Goal: Use online tool/utility: Utilize a website feature to perform a specific function

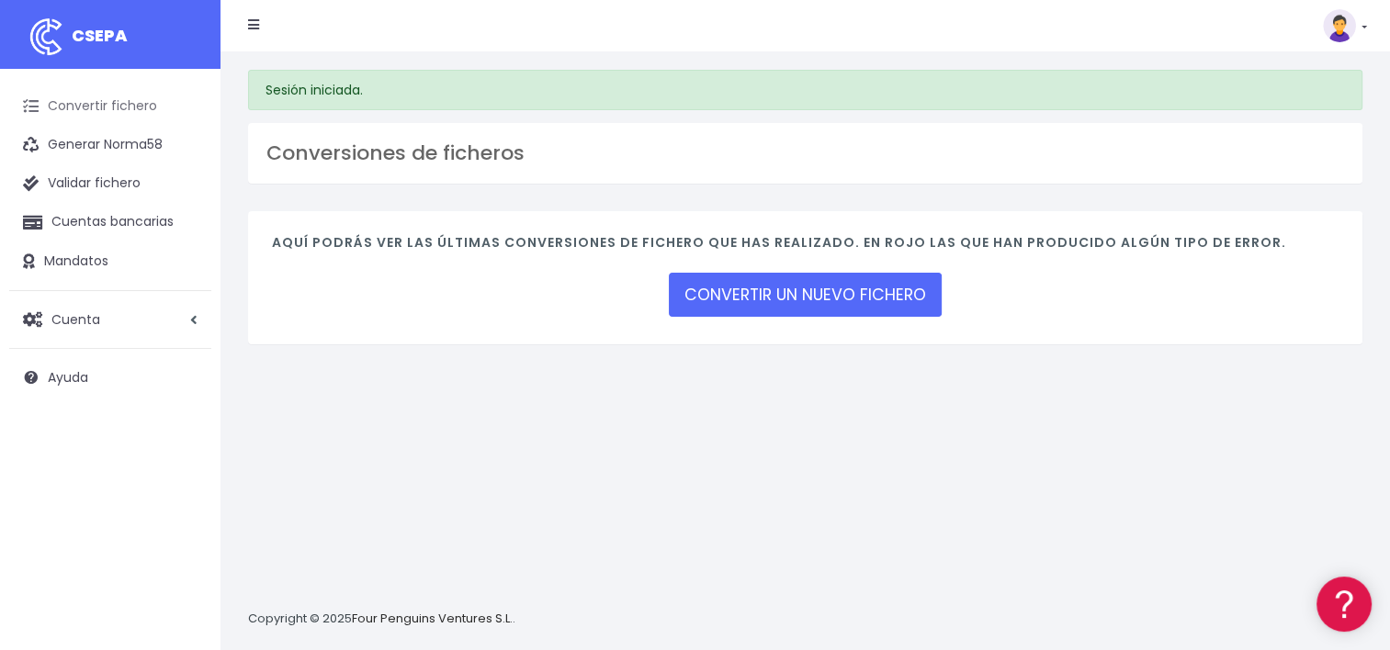
click at [127, 103] on link "Convertir fichero" at bounding box center [110, 106] width 202 height 39
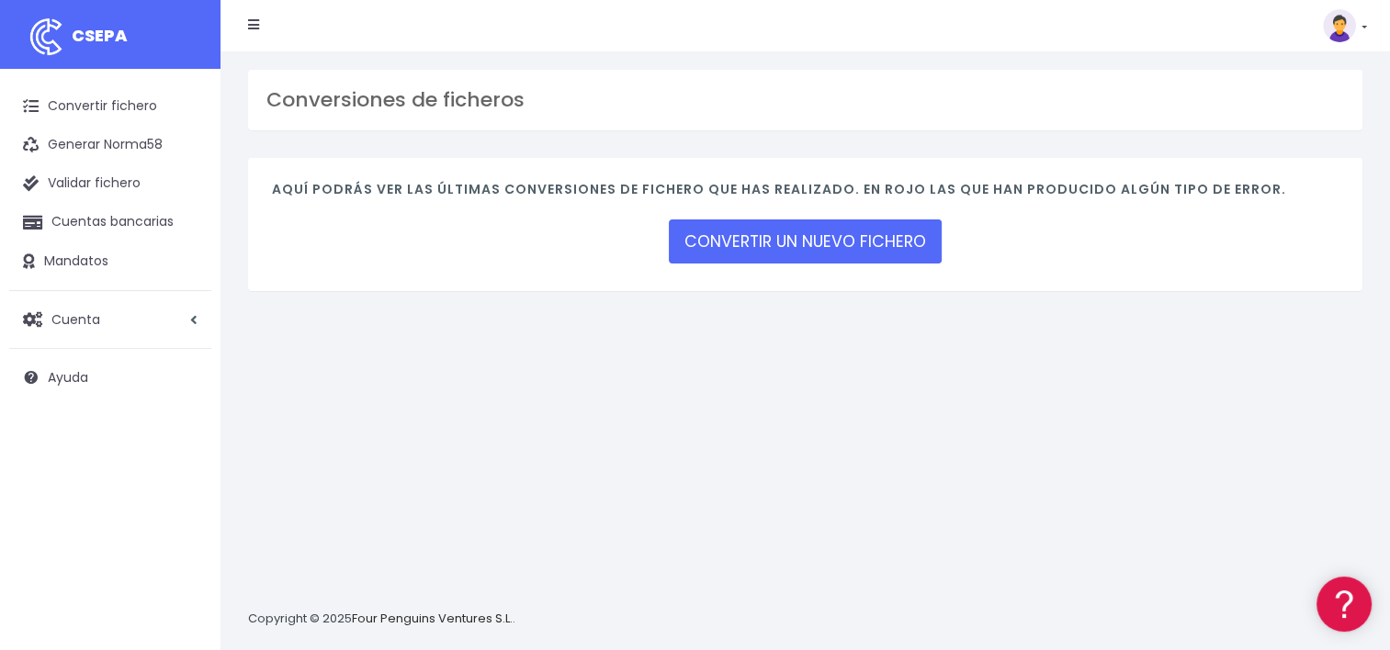
click at [757, 287] on div "Aquí podrás ver las últimas conversiones de fichero que has realizado. En rojo …" at bounding box center [805, 224] width 1114 height 133
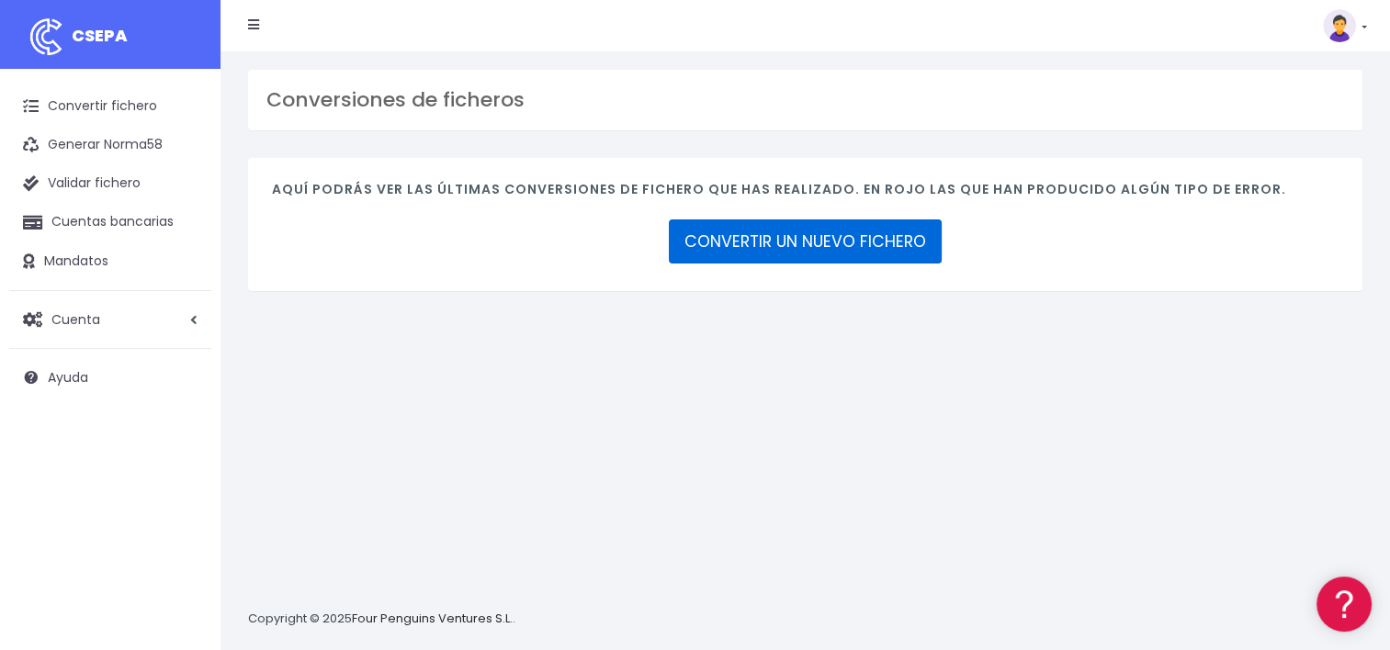
drag, startPoint x: 753, startPoint y: 246, endPoint x: 774, endPoint y: 289, distance: 48.1
click at [753, 246] on link "CONVERTIR UN NUEVO FICHERO" at bounding box center [805, 242] width 273 height 44
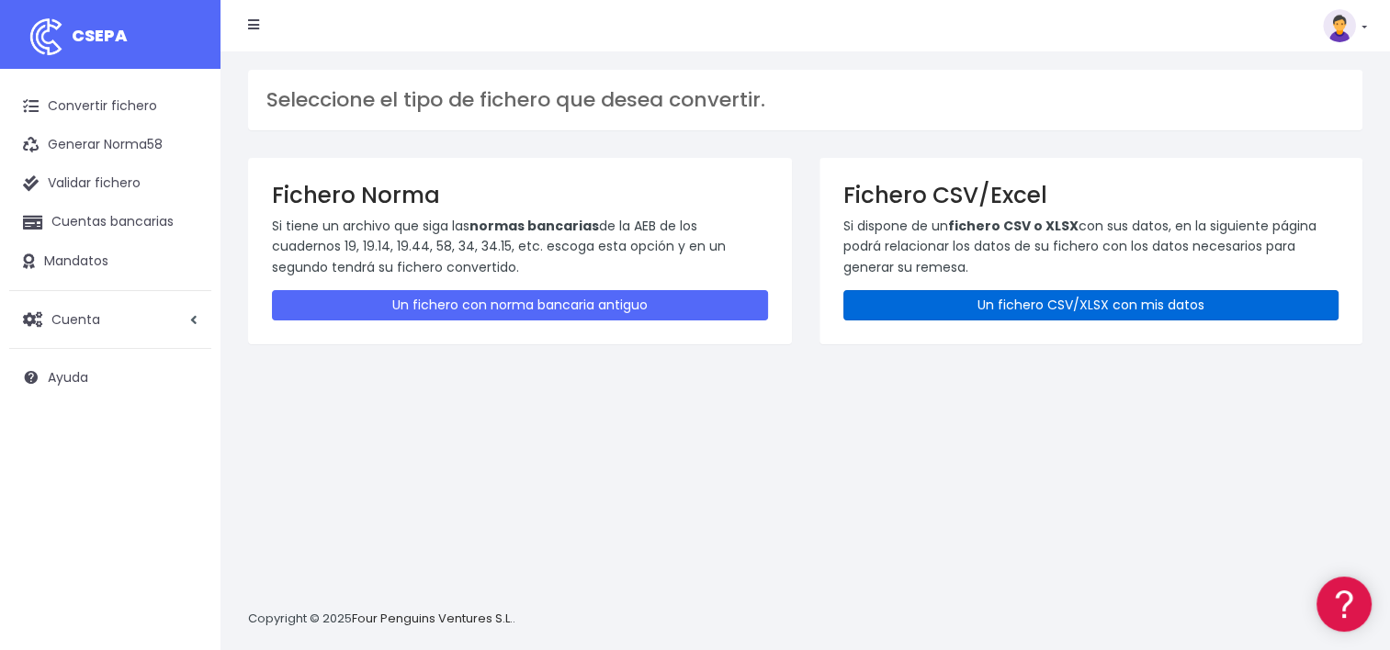
click at [932, 309] on link "Un fichero CSV/XLSX con mis datos" at bounding box center [1091, 305] width 496 height 30
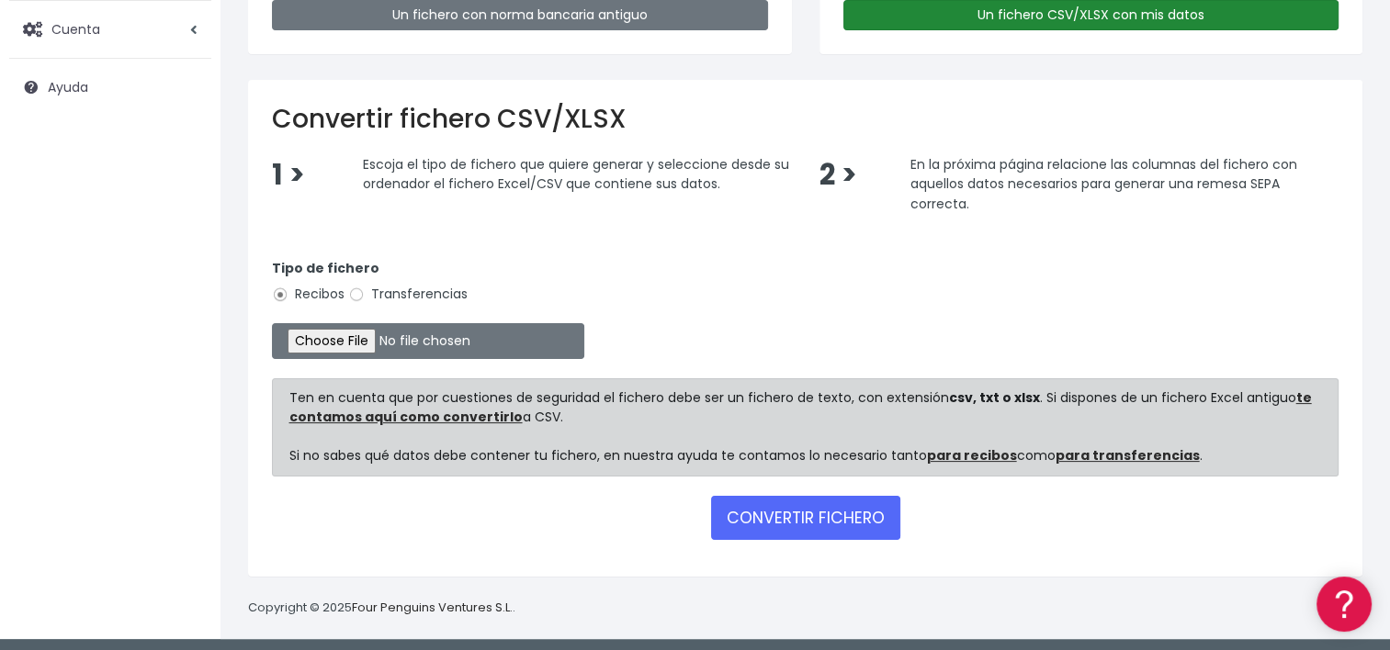
scroll to position [294, 0]
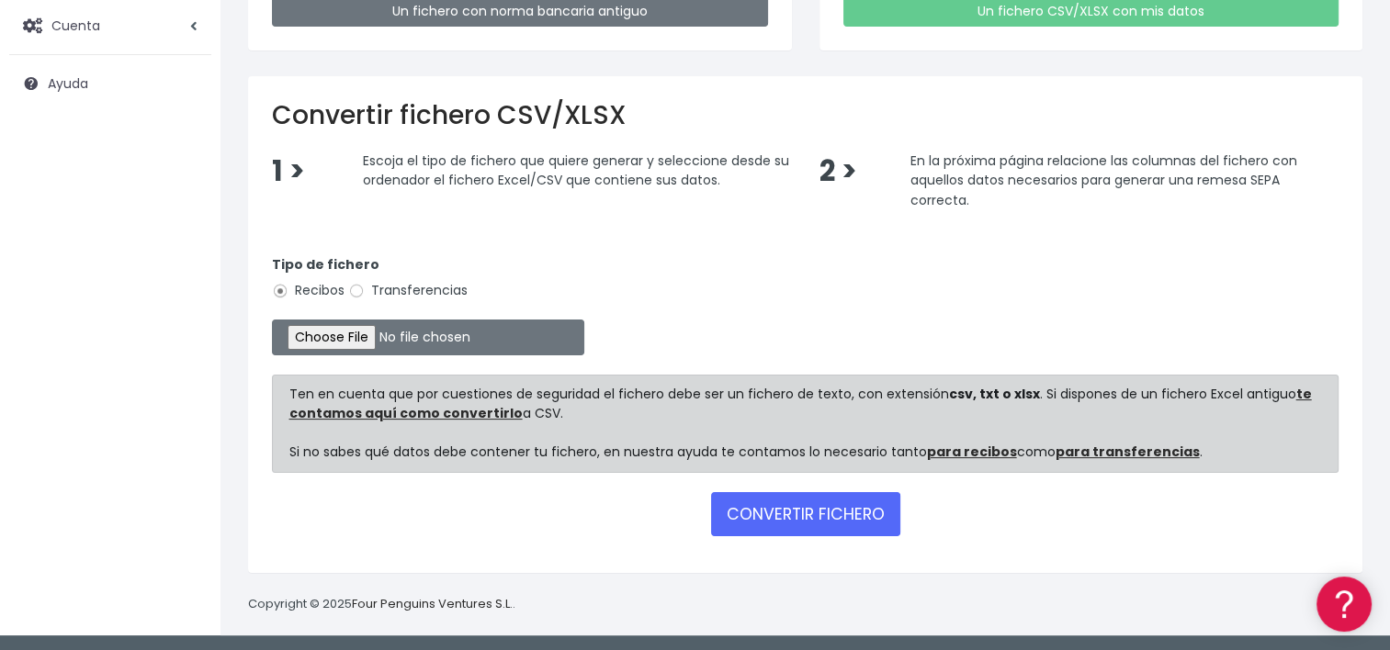
click at [416, 286] on label "Transferencias" at bounding box center [407, 290] width 119 height 19
click at [365, 286] on input "Transferencias" at bounding box center [356, 291] width 17 height 17
radio input "true"
click at [350, 333] on input "file" at bounding box center [428, 338] width 312 height 36
type input "C:\fakepath\2025.10.15_0535_W2MCorporateSLU.csv"
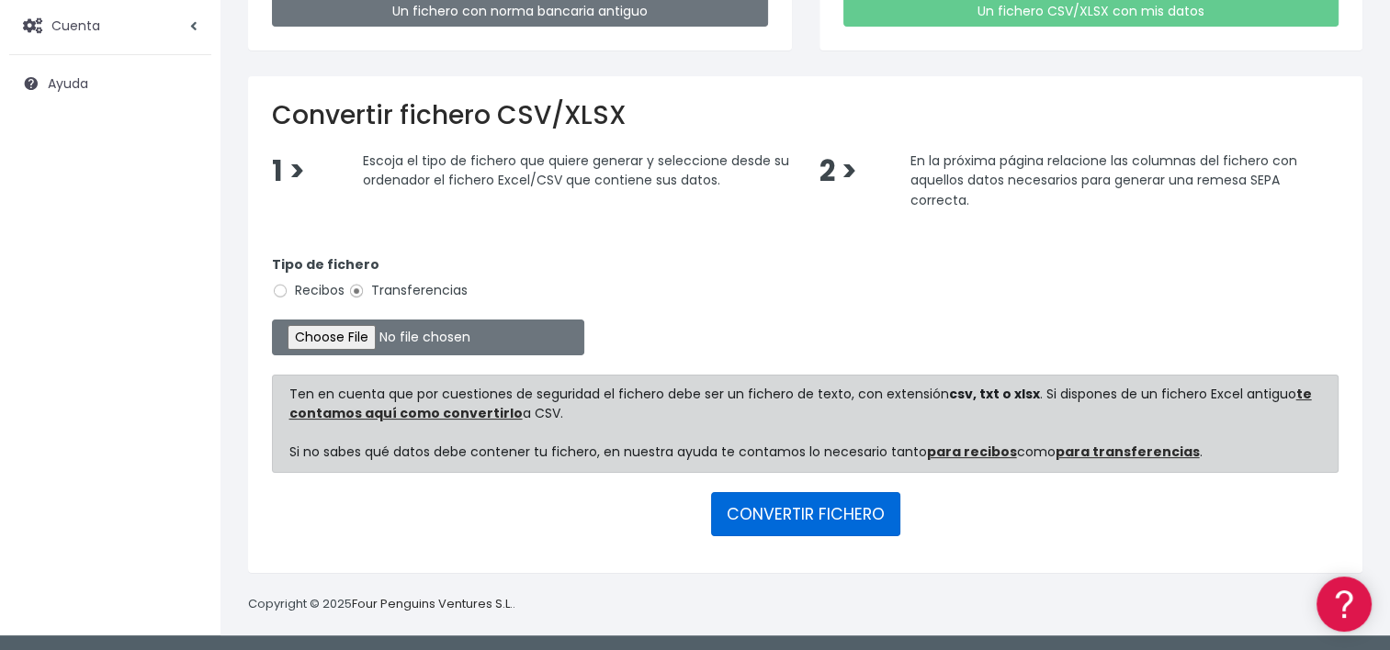
click at [835, 509] on button "CONVERTIR FICHERO" at bounding box center [805, 514] width 189 height 44
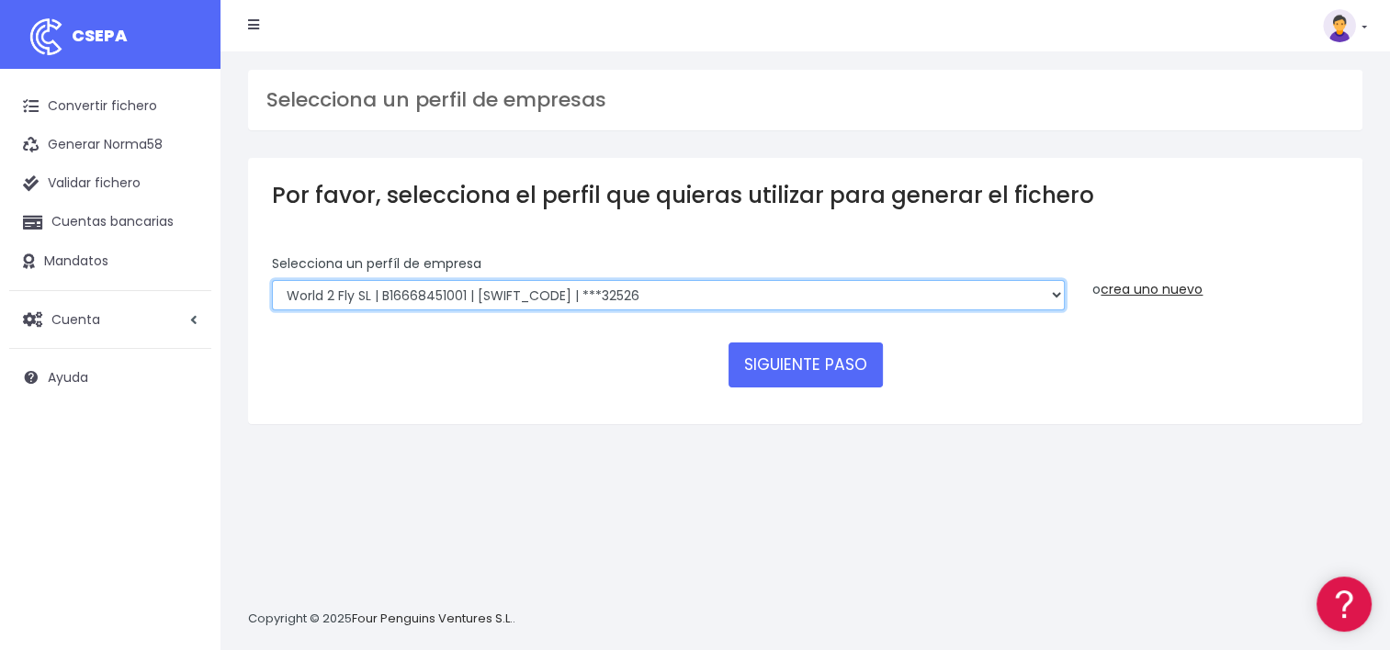
click at [1041, 297] on select "World 2 Meet SLU | B62880992001 | [SWIFT_CODE] | ***97721 WORLD2MEET,S.L.U | B6…" at bounding box center [668, 295] width 793 height 31
select select "649"
click at [272, 280] on select "World 2 Meet SLU | B62880992001 | [SWIFT_CODE] | ***97721 WORLD2MEET,S.L.U | B6…" at bounding box center [668, 295] width 793 height 31
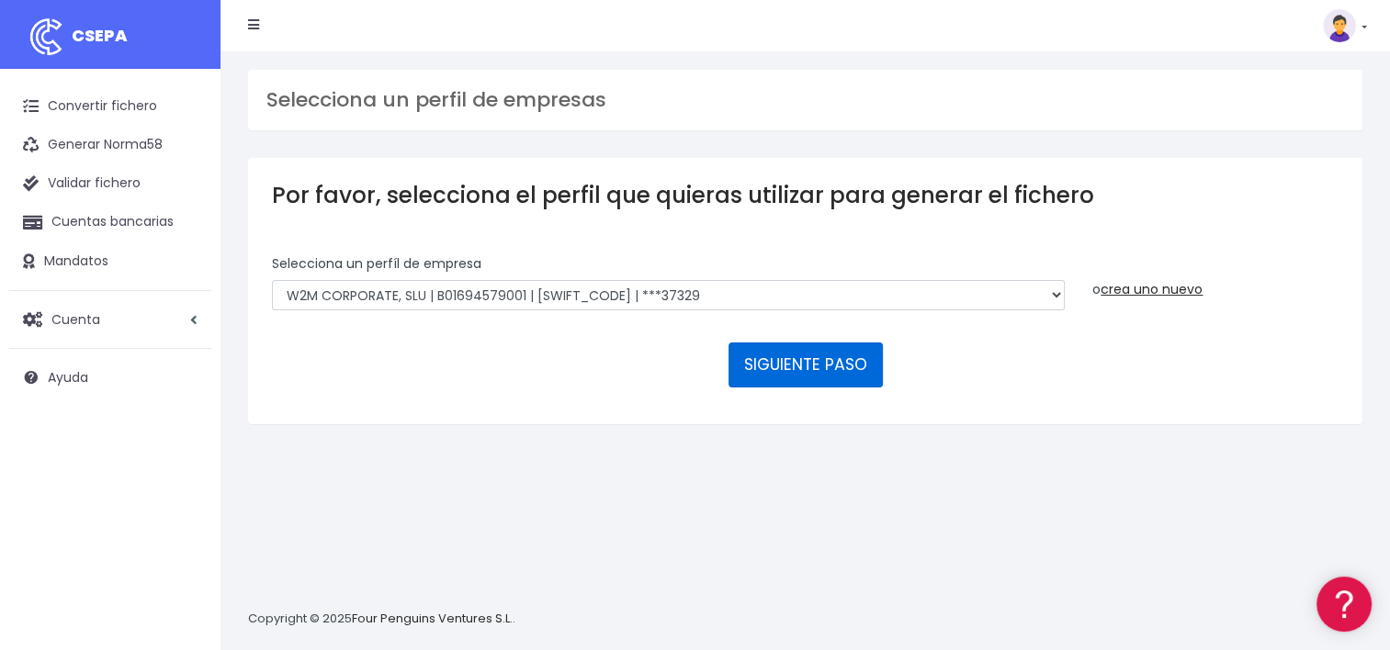
drag, startPoint x: 803, startPoint y: 371, endPoint x: 853, endPoint y: 375, distance: 50.7
click at [803, 371] on button "SIGUIENTE PASO" at bounding box center [805, 365] width 154 height 44
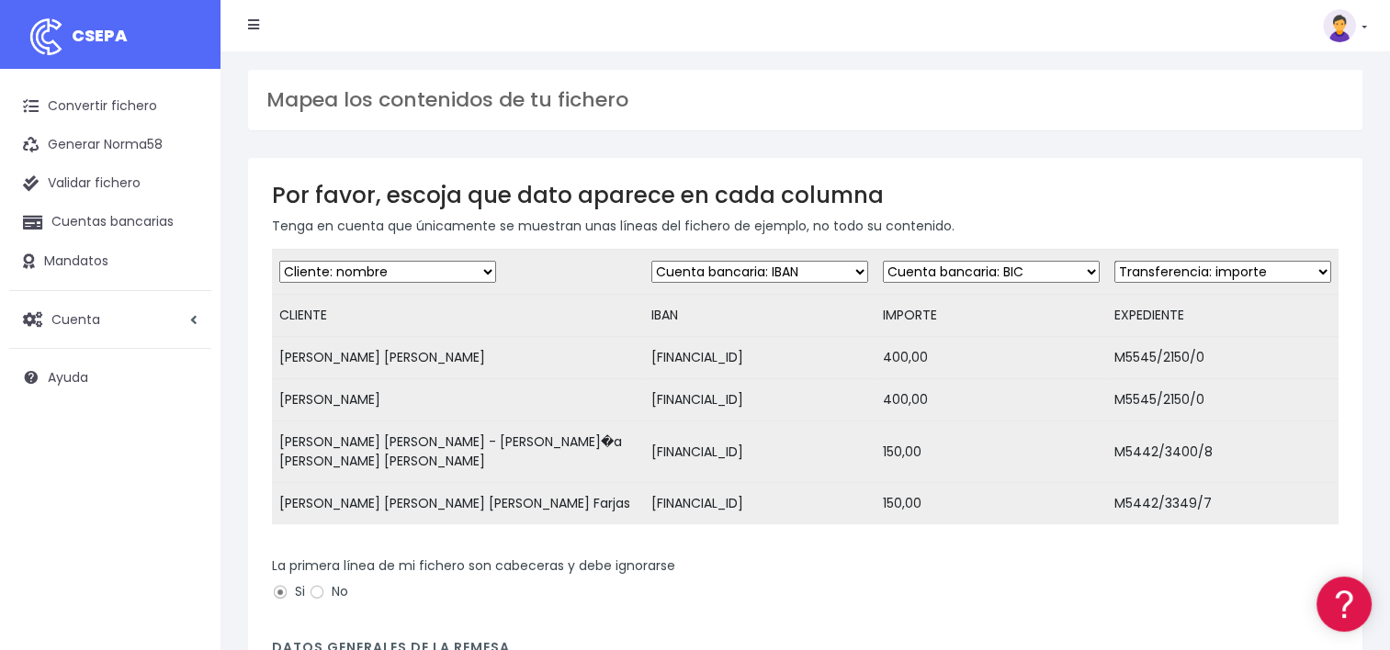
click at [1055, 270] on select "Desechar campo Cliente: nombre Cliente: DNI Cliente: Email Cliente: referencia …" at bounding box center [991, 272] width 217 height 22
select select "amount"
click at [883, 261] on select "Desechar campo Cliente: nombre Cliente: DNI Cliente: Email Cliente: referencia …" at bounding box center [991, 272] width 217 height 22
click at [1174, 272] on select "Desechar campo Cliente: nombre Cliente: DNI Cliente: Email Cliente: referencia …" at bounding box center [1222, 272] width 217 height 22
click at [1231, 268] on select "Desechar campo Cliente: nombre Cliente: DNI Cliente: Email Cliente: referencia …" at bounding box center [1222, 272] width 217 height 22
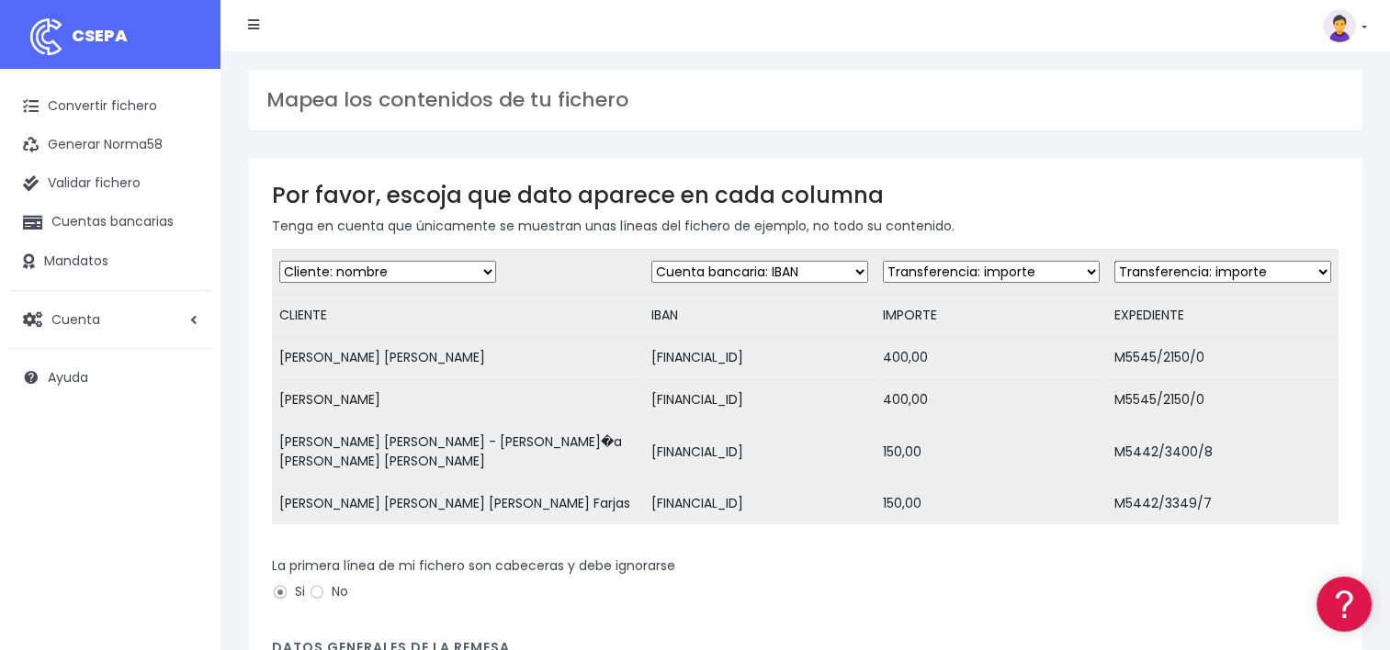
select select "description"
click at [1114, 261] on select "Desechar campo Cliente: nombre Cliente: DNI Cliente: Email Cliente: referencia …" at bounding box center [1222, 272] width 217 height 22
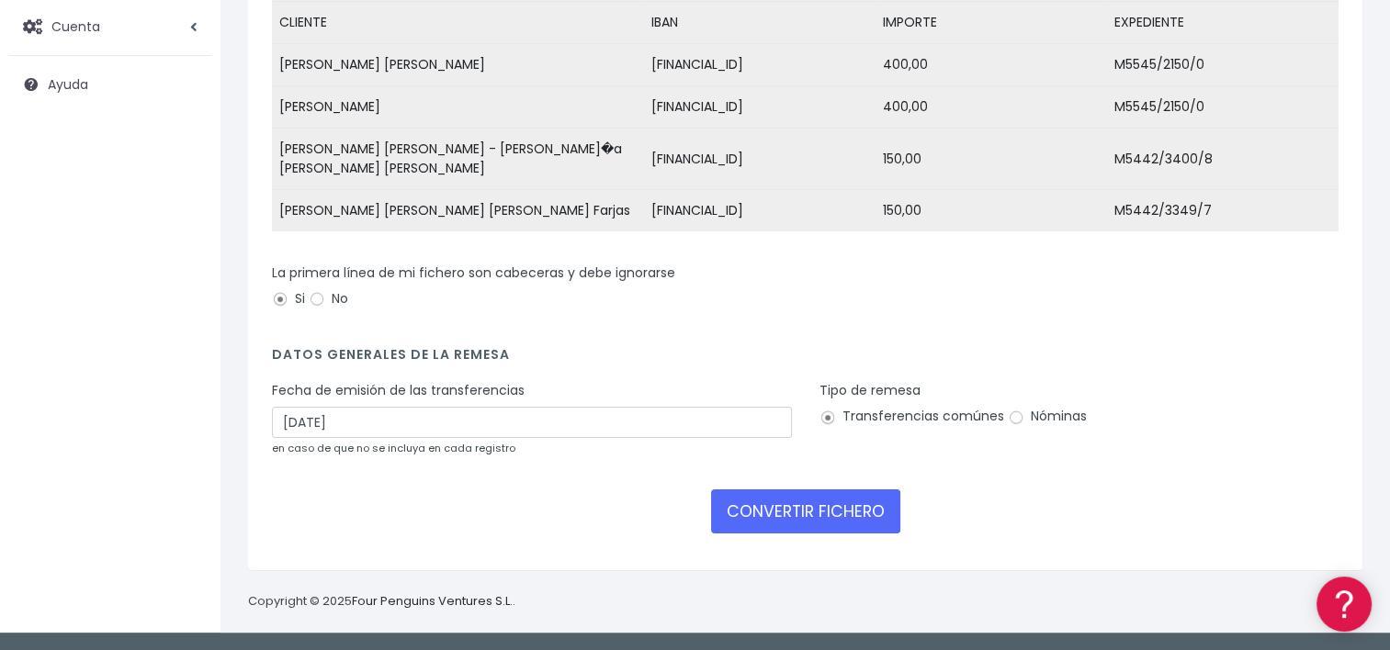
scroll to position [323, 0]
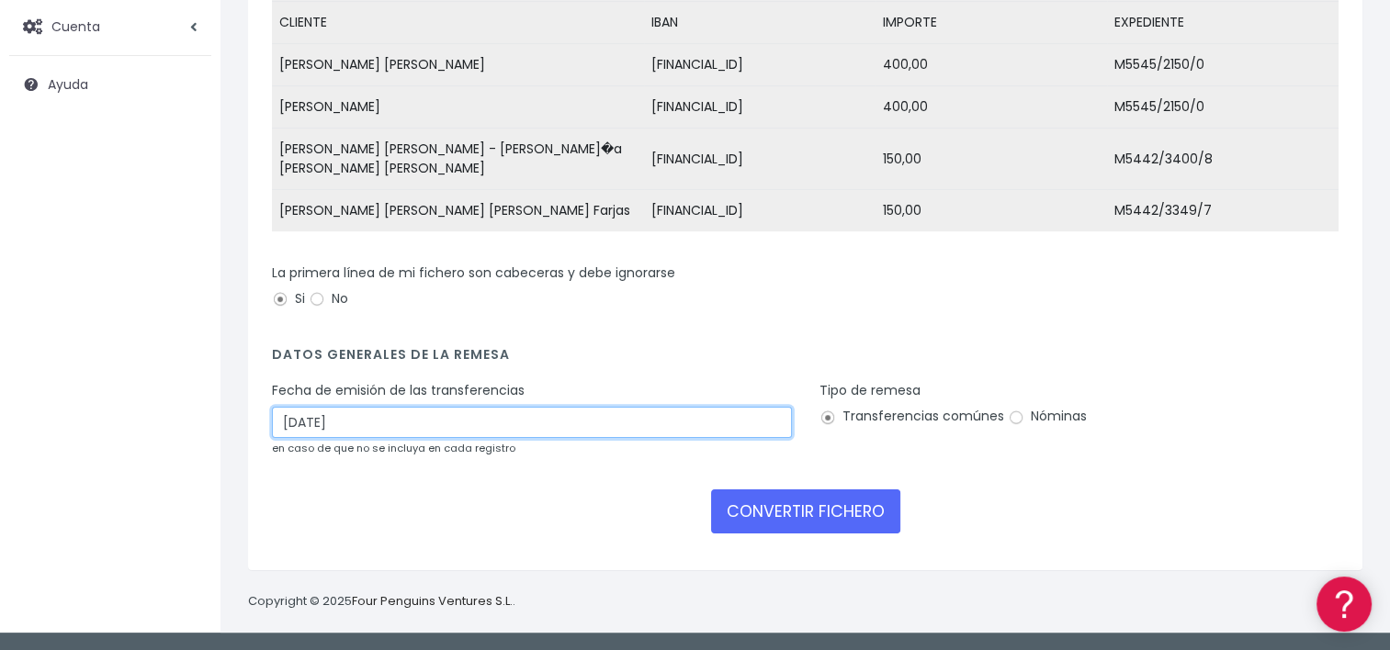
click at [385, 412] on input "17/10/2025" at bounding box center [532, 422] width 520 height 31
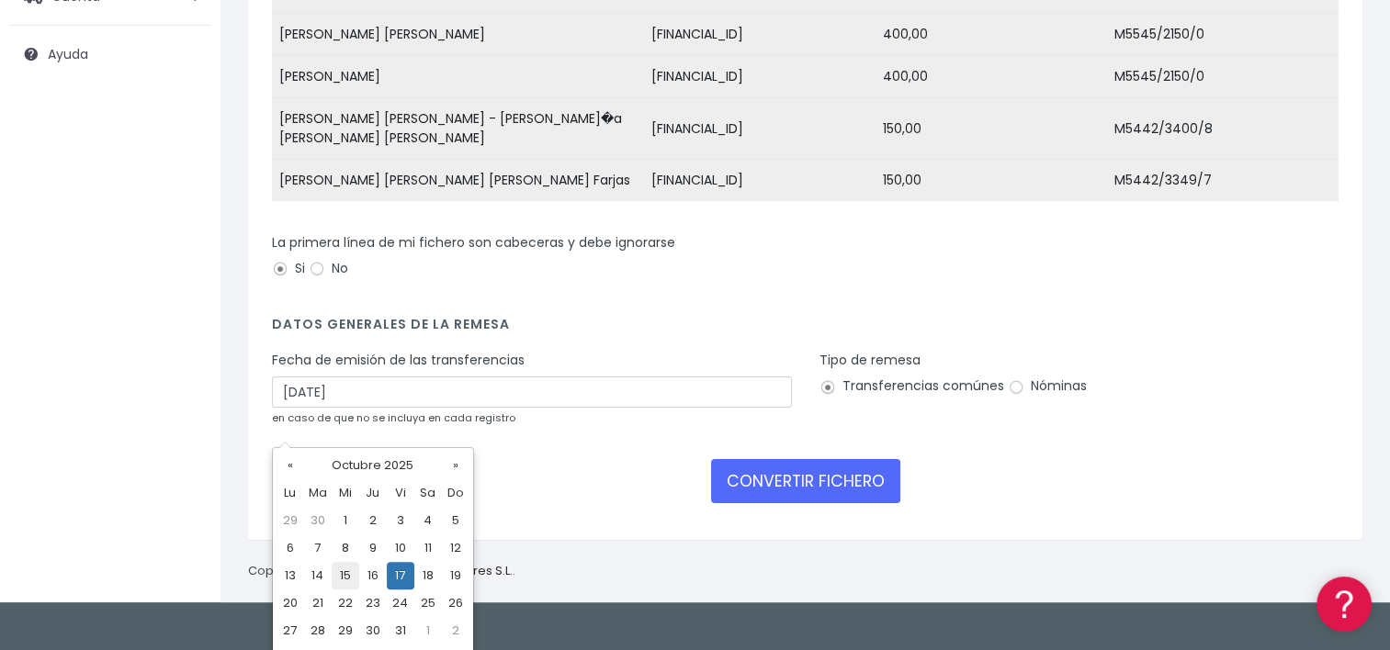
click at [349, 573] on td "15" at bounding box center [346, 576] width 28 height 28
type input "[DATE]"
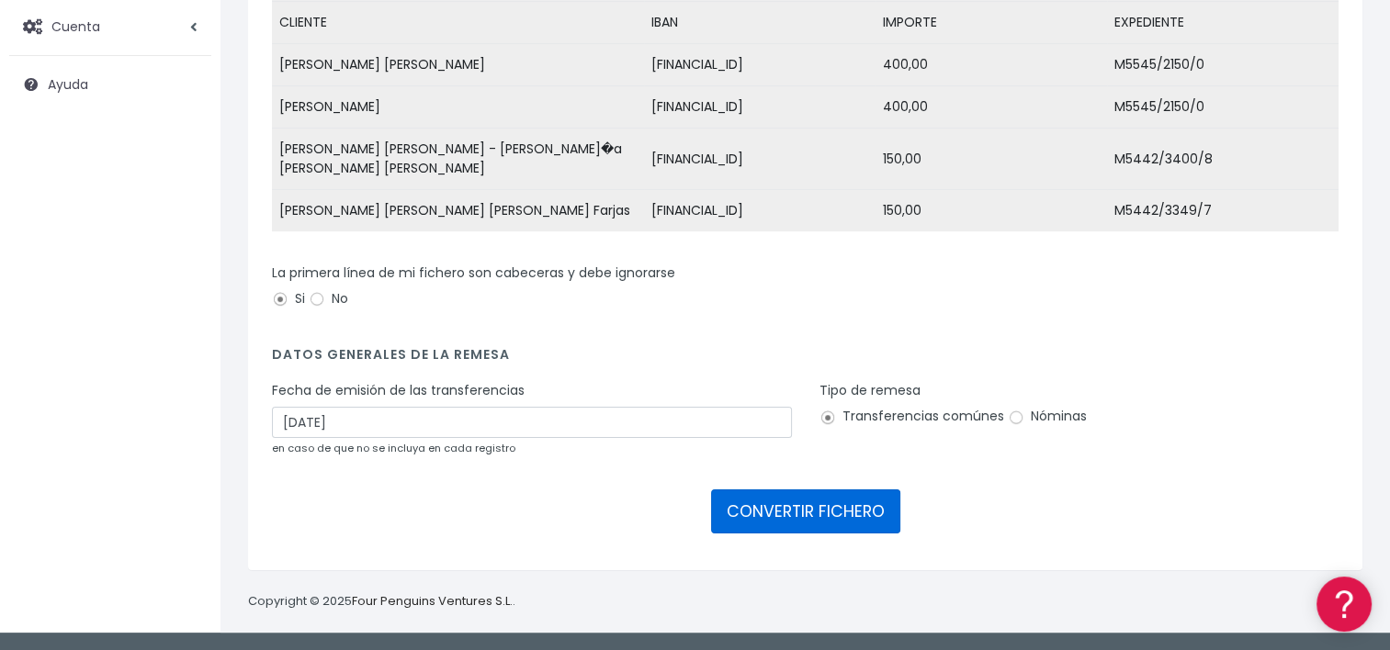
click at [810, 516] on button "CONVERTIR FICHERO" at bounding box center [805, 512] width 189 height 44
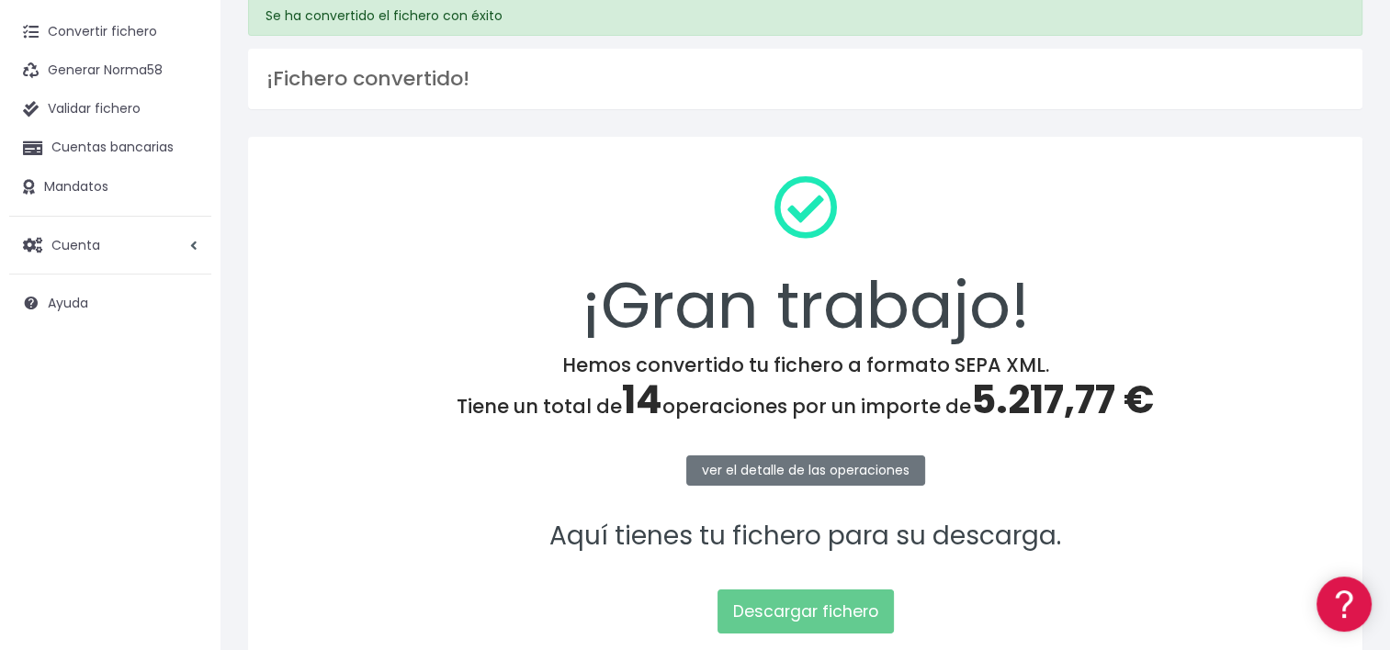
scroll to position [226, 0]
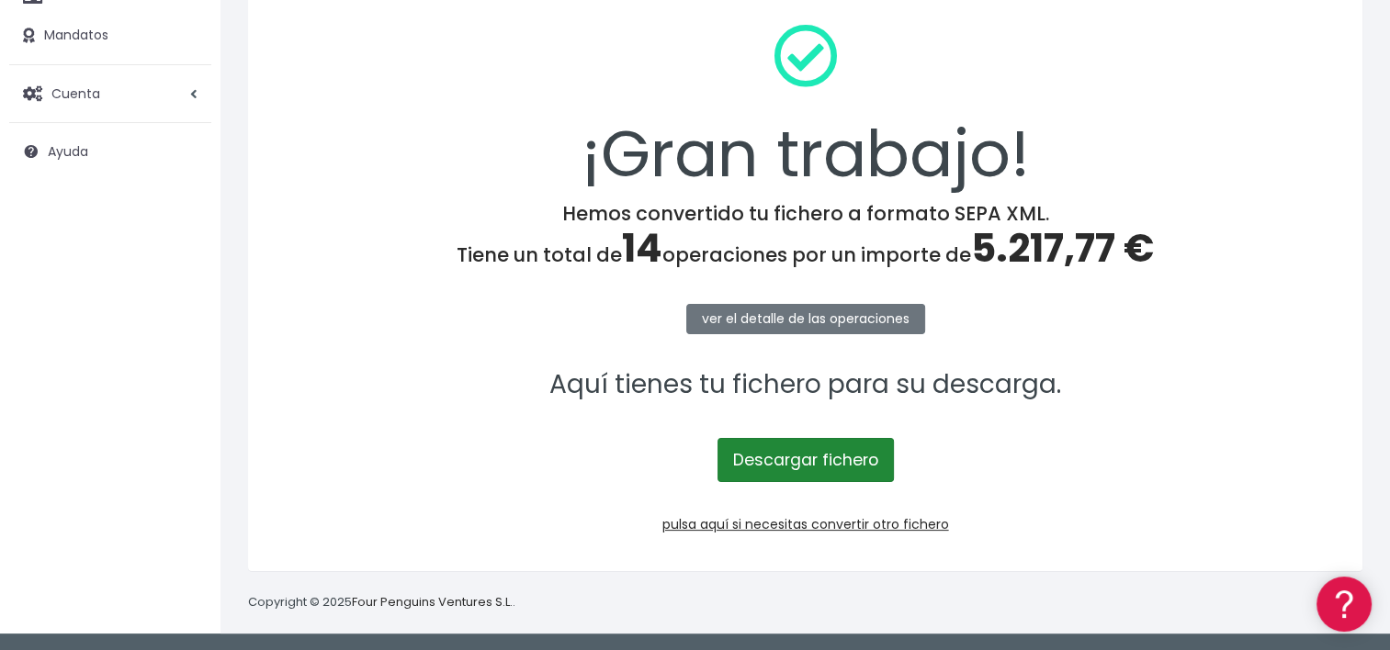
click at [853, 459] on link "Descargar fichero" at bounding box center [805, 460] width 176 height 44
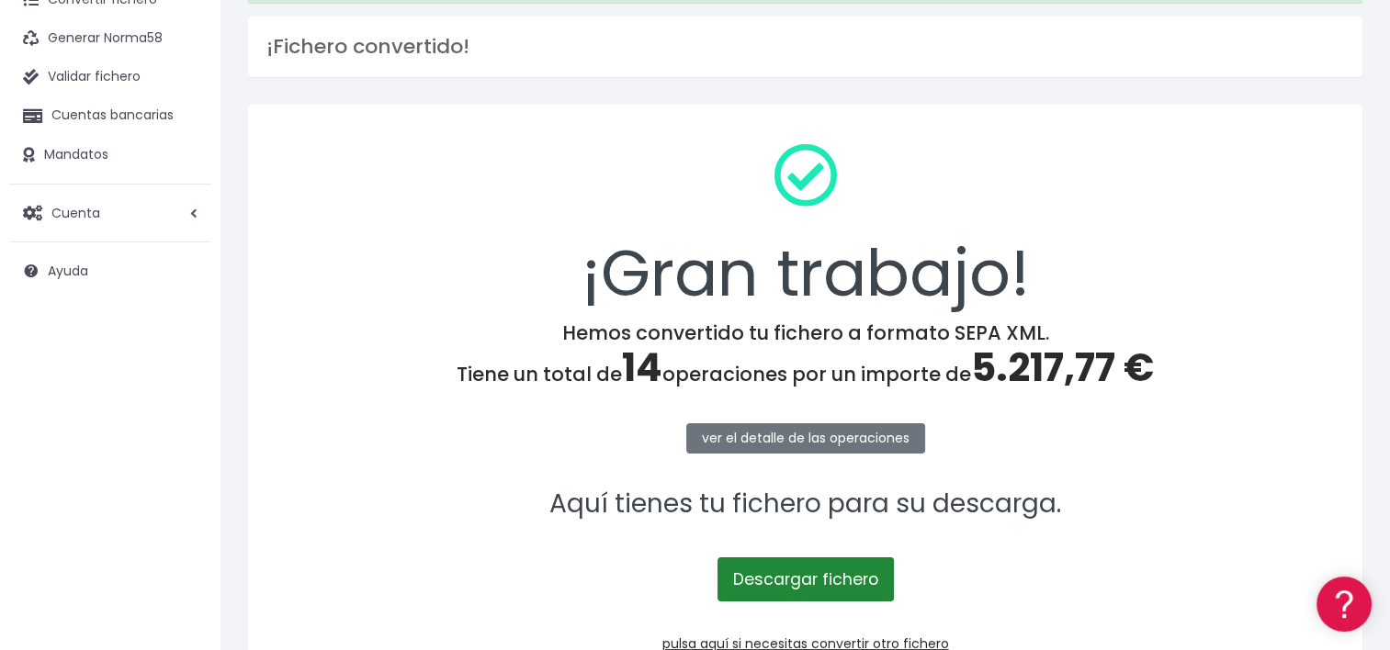
scroll to position [0, 0]
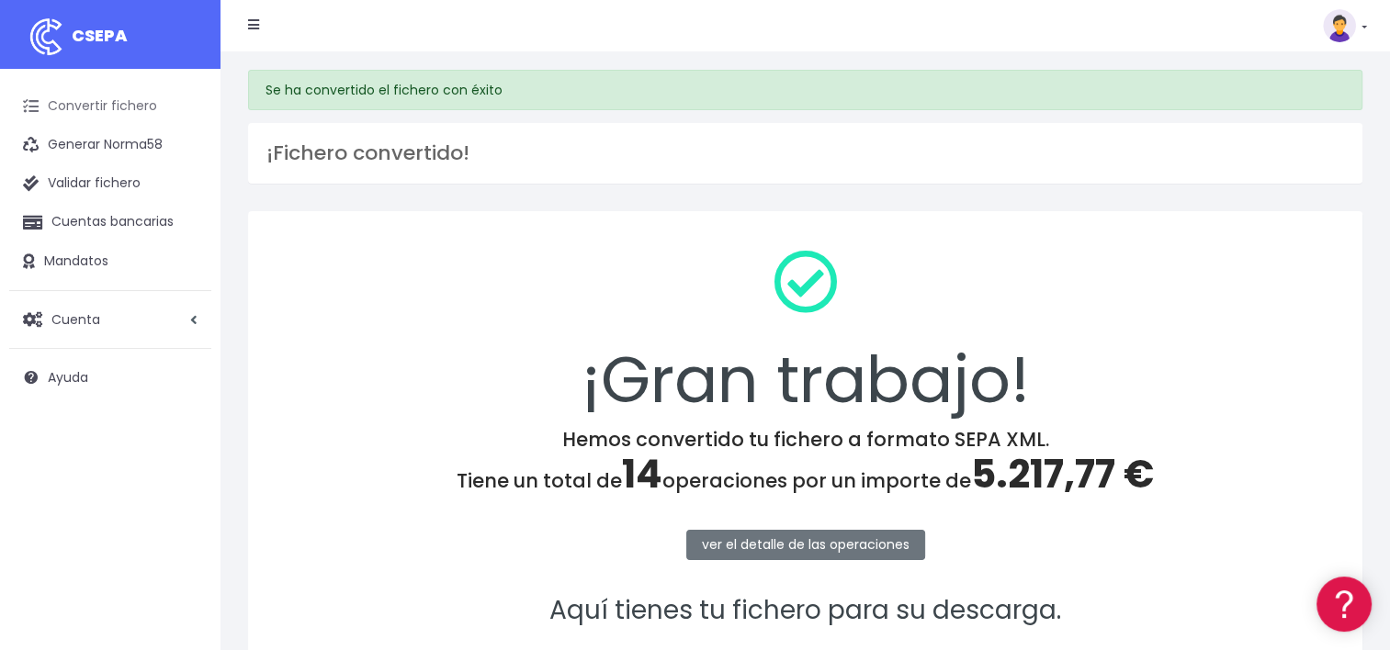
click at [121, 114] on link "Convertir fichero" at bounding box center [110, 106] width 202 height 39
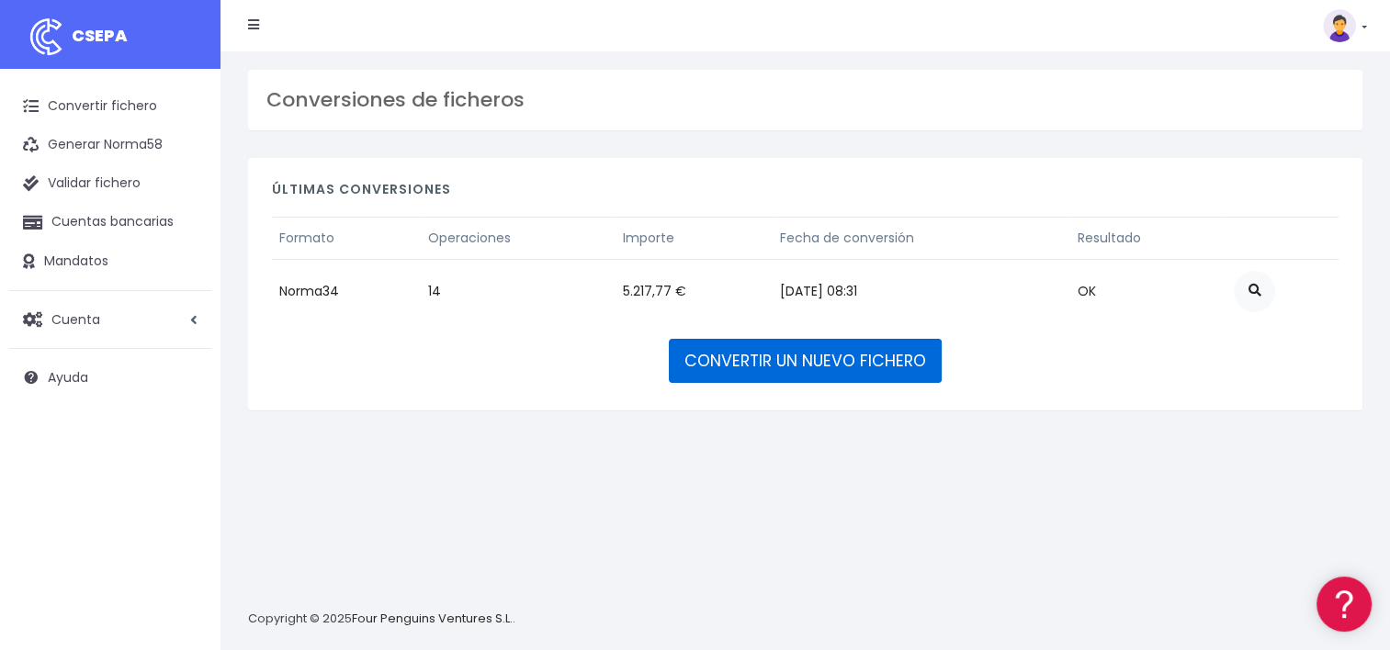
click at [724, 364] on link "CONVERTIR UN NUEVO FICHERO" at bounding box center [805, 361] width 273 height 44
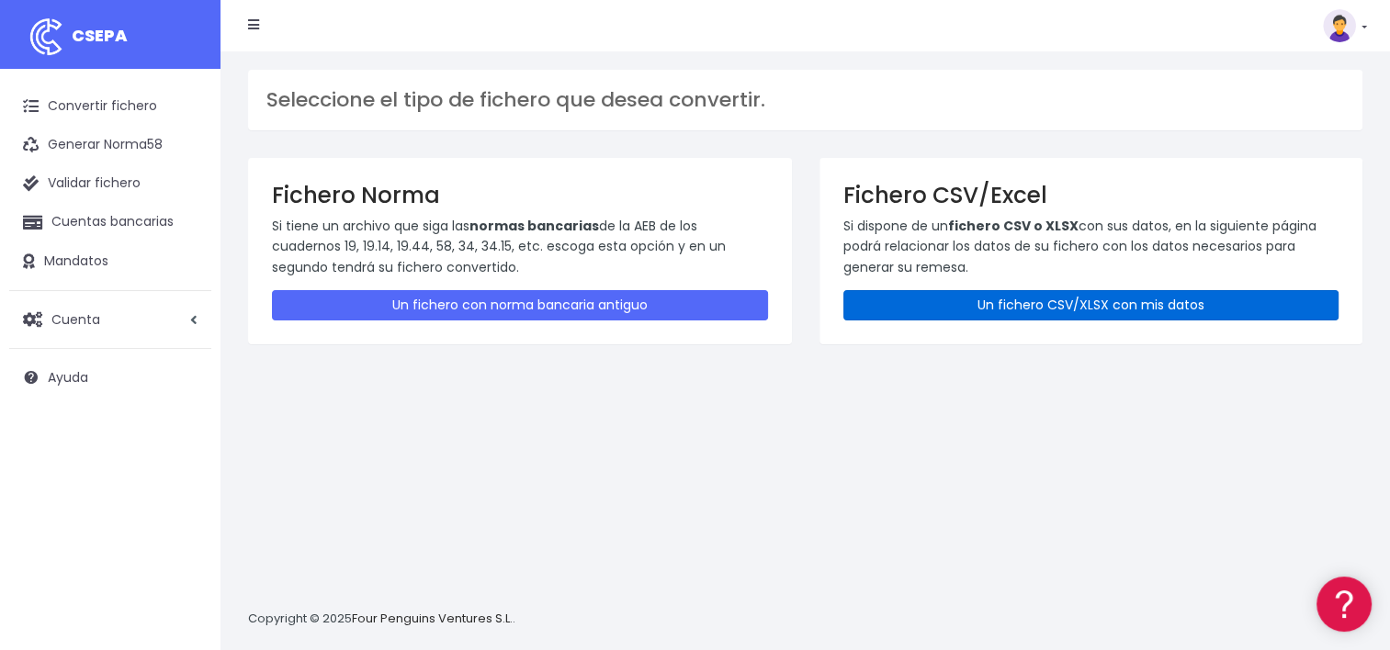
click at [959, 311] on link "Un fichero CSV/XLSX con mis datos" at bounding box center [1091, 305] width 496 height 30
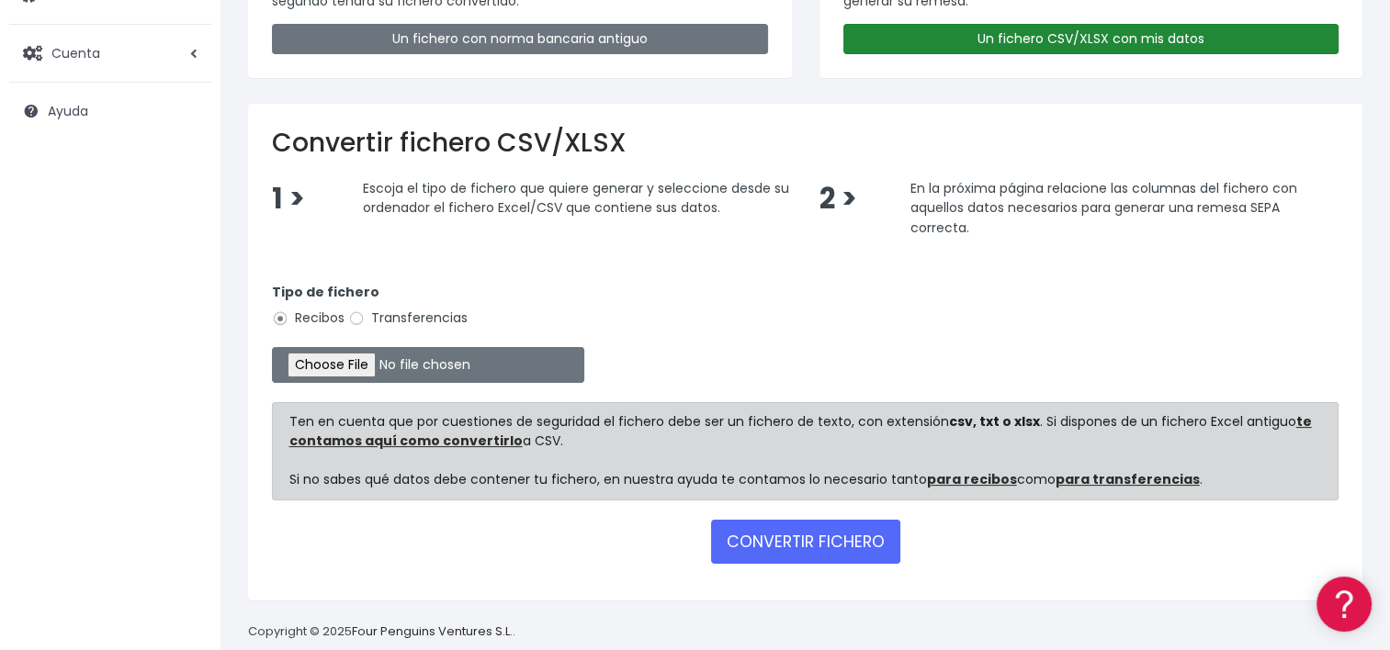
scroll to position [276, 0]
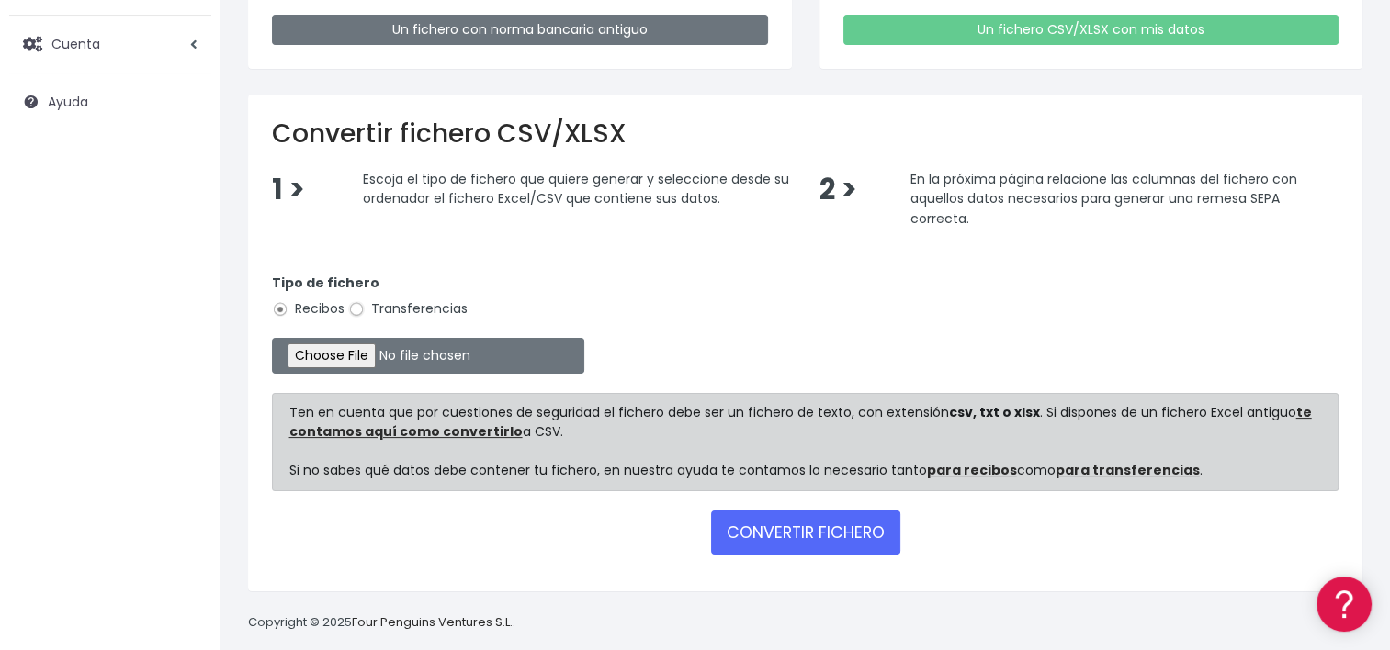
click at [356, 310] on input "Transferencias" at bounding box center [356, 309] width 17 height 17
radio input "true"
click at [356, 349] on input "file" at bounding box center [428, 356] width 312 height 36
type input "C:\fakepath\2025.10.15_0537_FlowoTravelSL.csv"
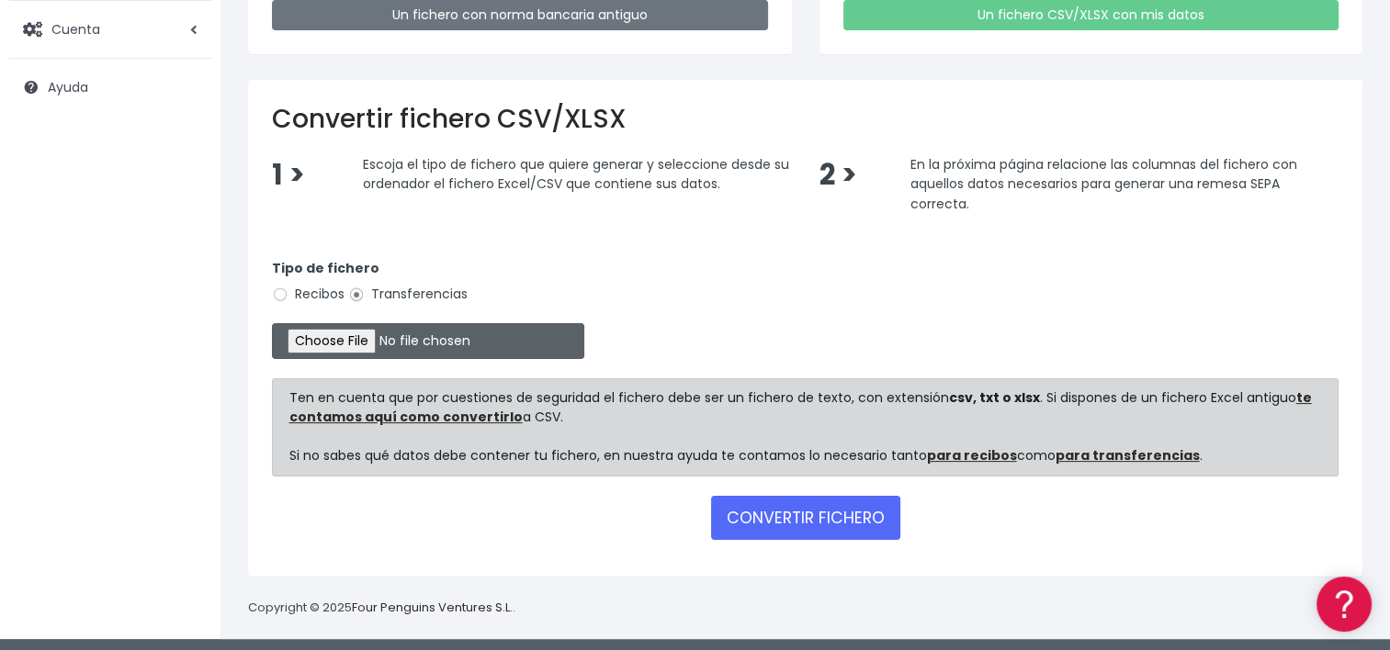
scroll to position [294, 0]
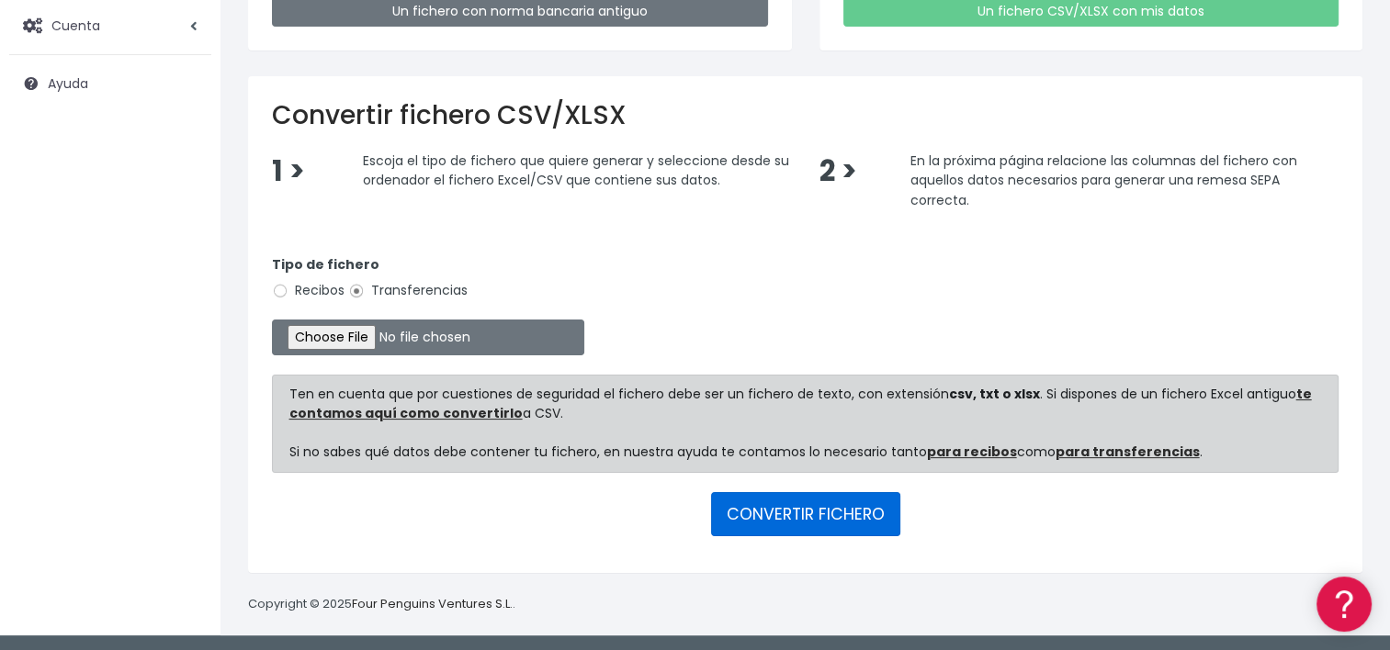
drag, startPoint x: 838, startPoint y: 503, endPoint x: 931, endPoint y: 477, distance: 96.5
click at [838, 503] on button "CONVERTIR FICHERO" at bounding box center [805, 514] width 189 height 44
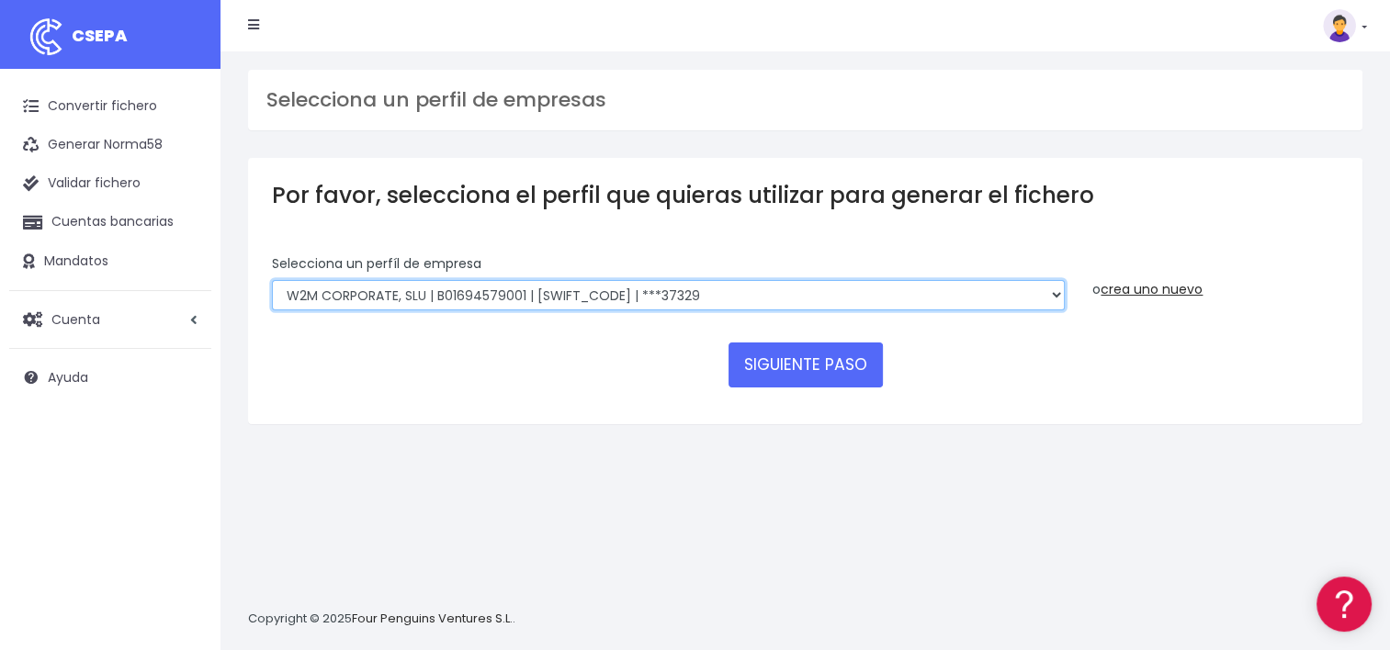
click at [1052, 299] on select "World 2 Meet SLU | B62880992001 | BSABESBBXXX | ***97721 WORLD2MEET,S.L.U | B62…" at bounding box center [668, 295] width 793 height 31
select select "1545"
click at [272, 280] on select "World 2 Meet SLU | B62880992001 | BSABESBBXXX | ***97721 WORLD2MEET,S.L.U | B62…" at bounding box center [668, 295] width 793 height 31
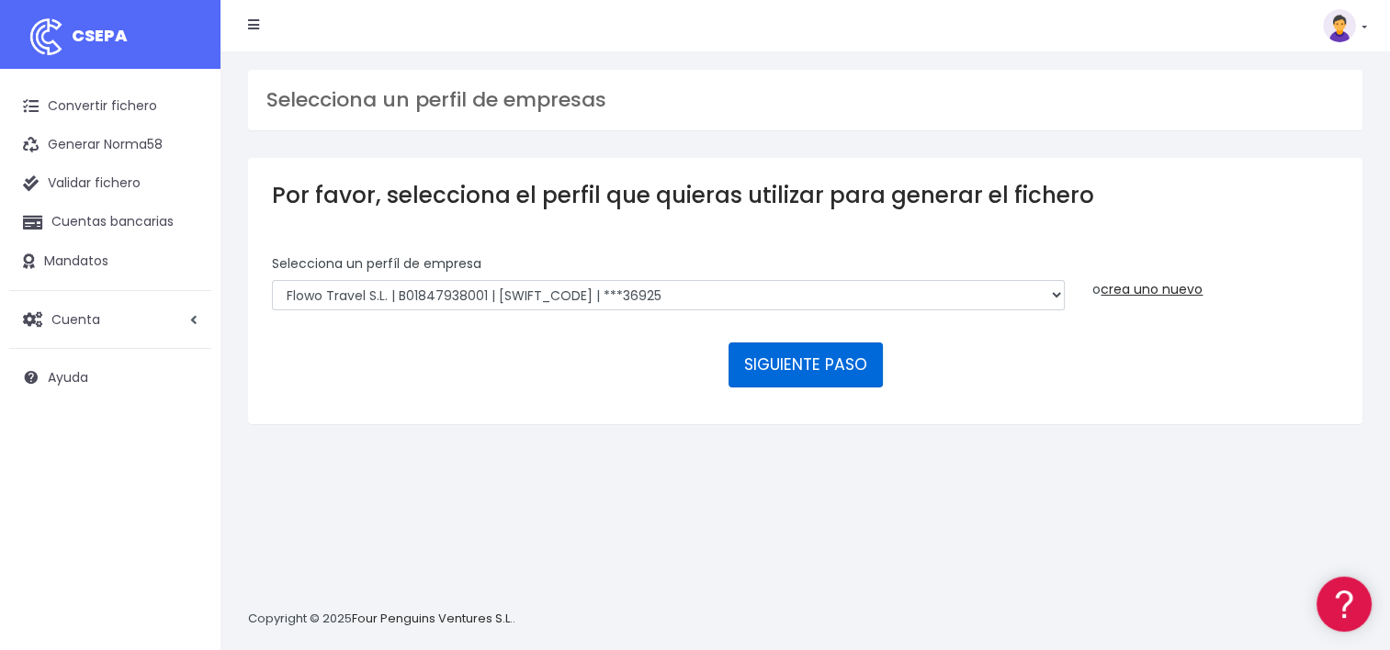
click at [805, 356] on button "SIGUIENTE PASO" at bounding box center [805, 365] width 154 height 44
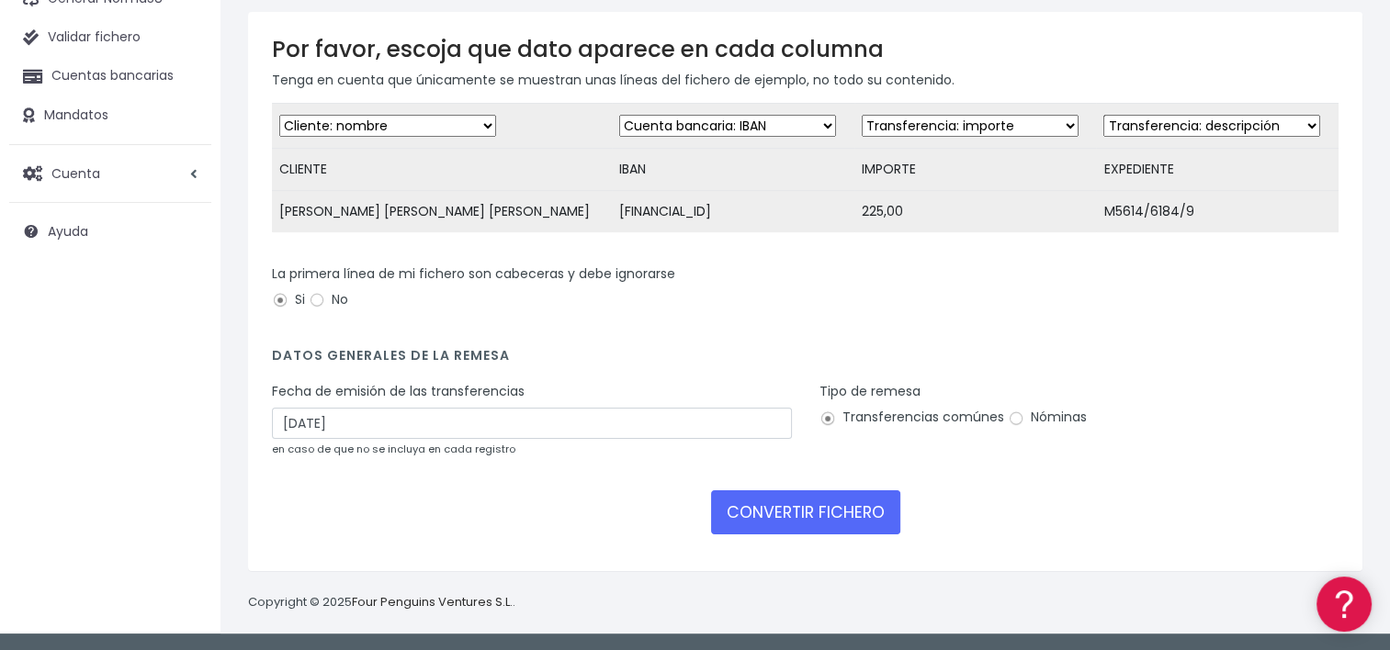
scroll to position [158, 0]
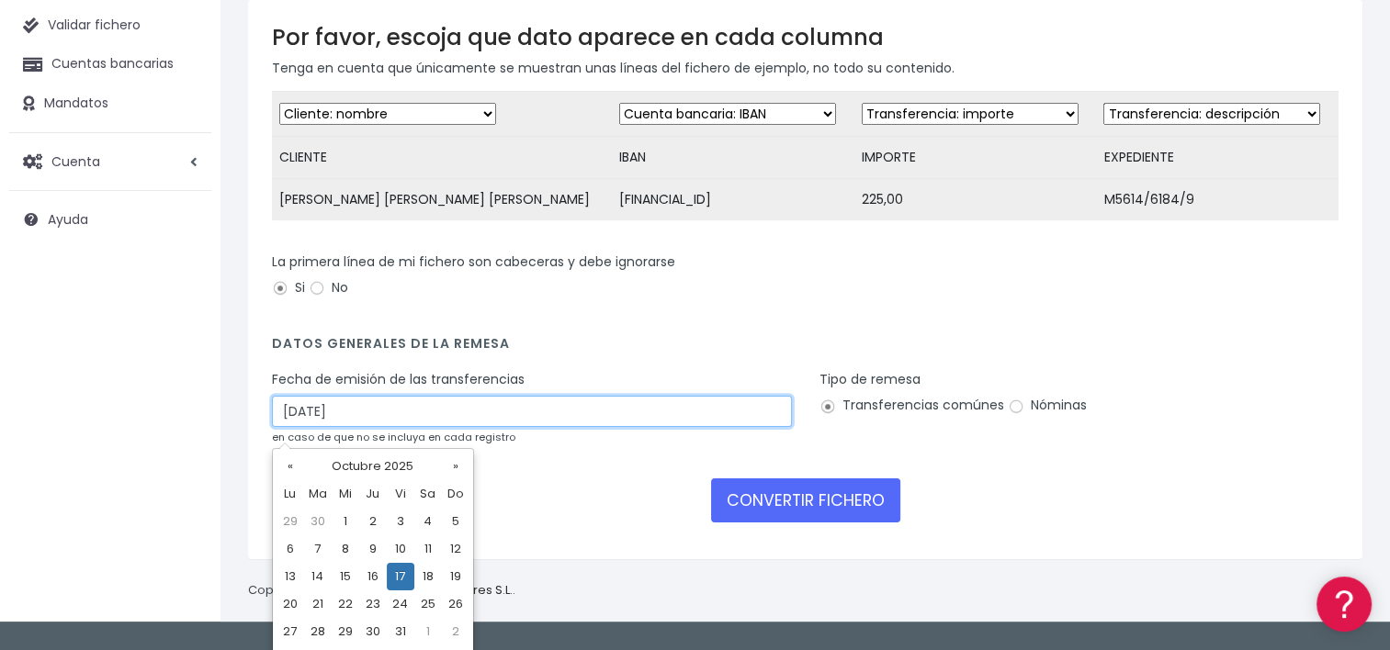
click at [328, 425] on input "[DATE]" at bounding box center [532, 411] width 520 height 31
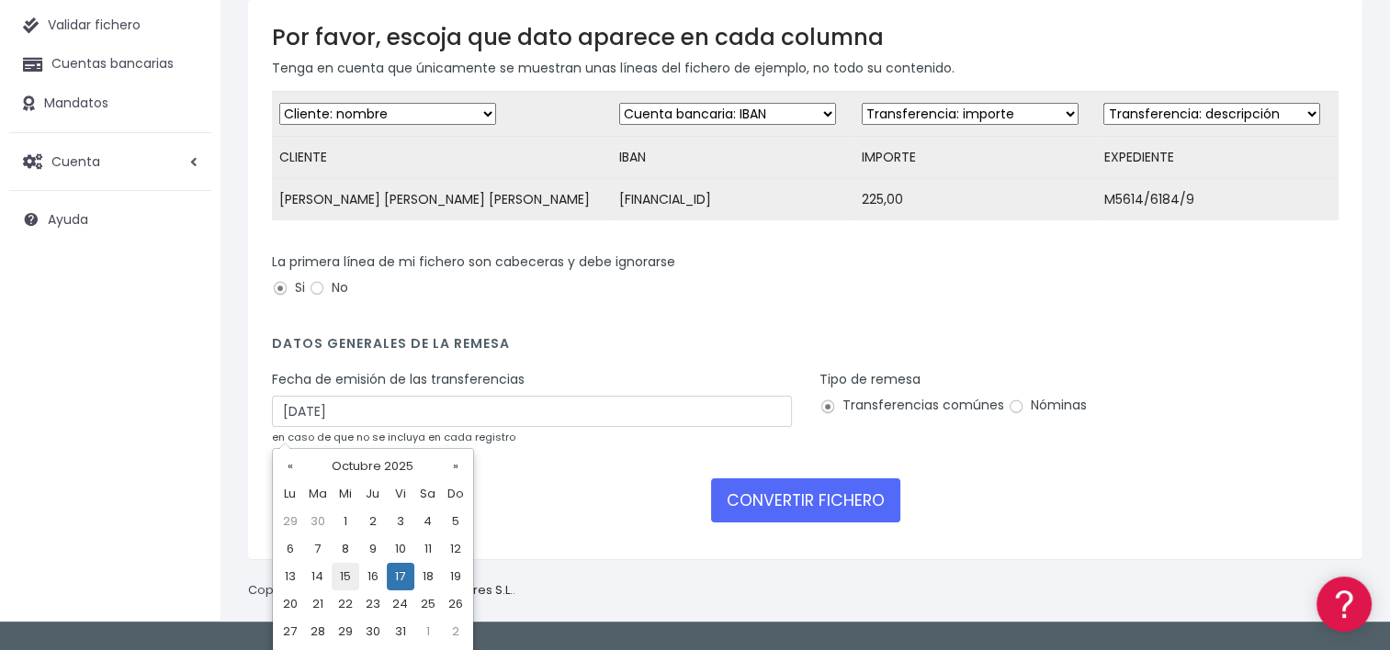
click at [345, 575] on td "15" at bounding box center [346, 577] width 28 height 28
type input "15/10/2025"
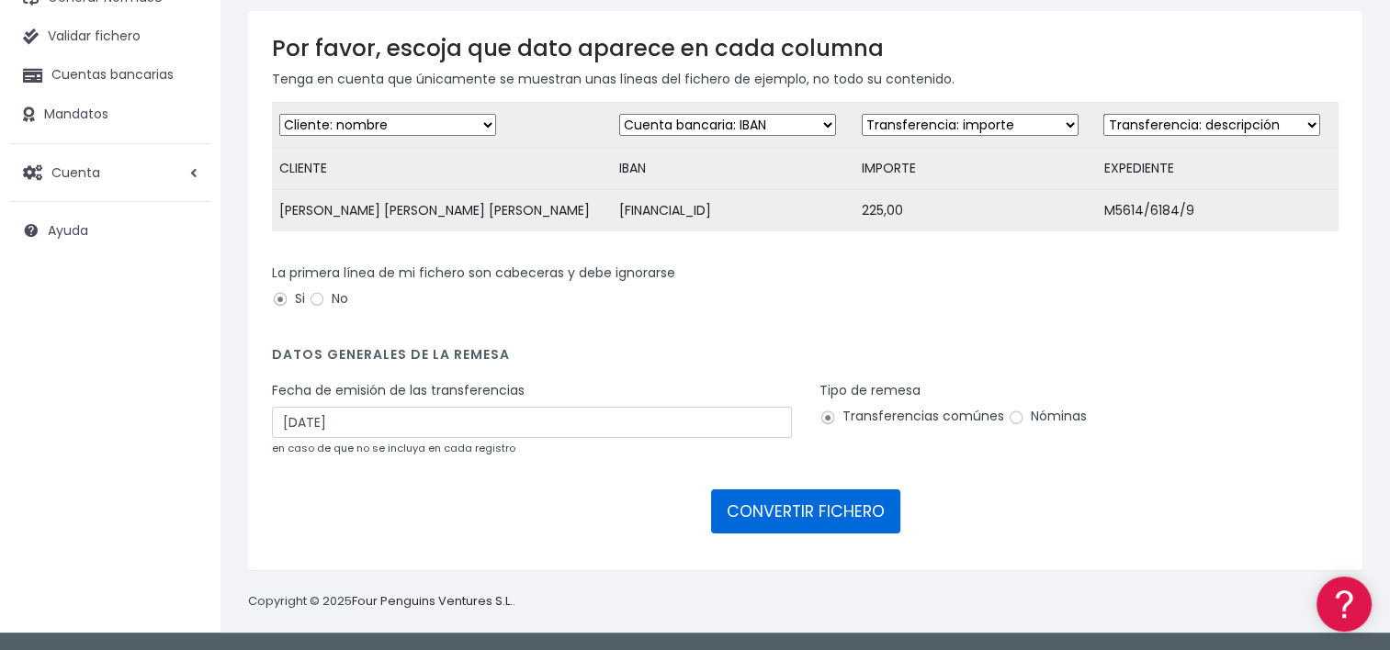
click at [819, 522] on button "CONVERTIR FICHERO" at bounding box center [805, 512] width 189 height 44
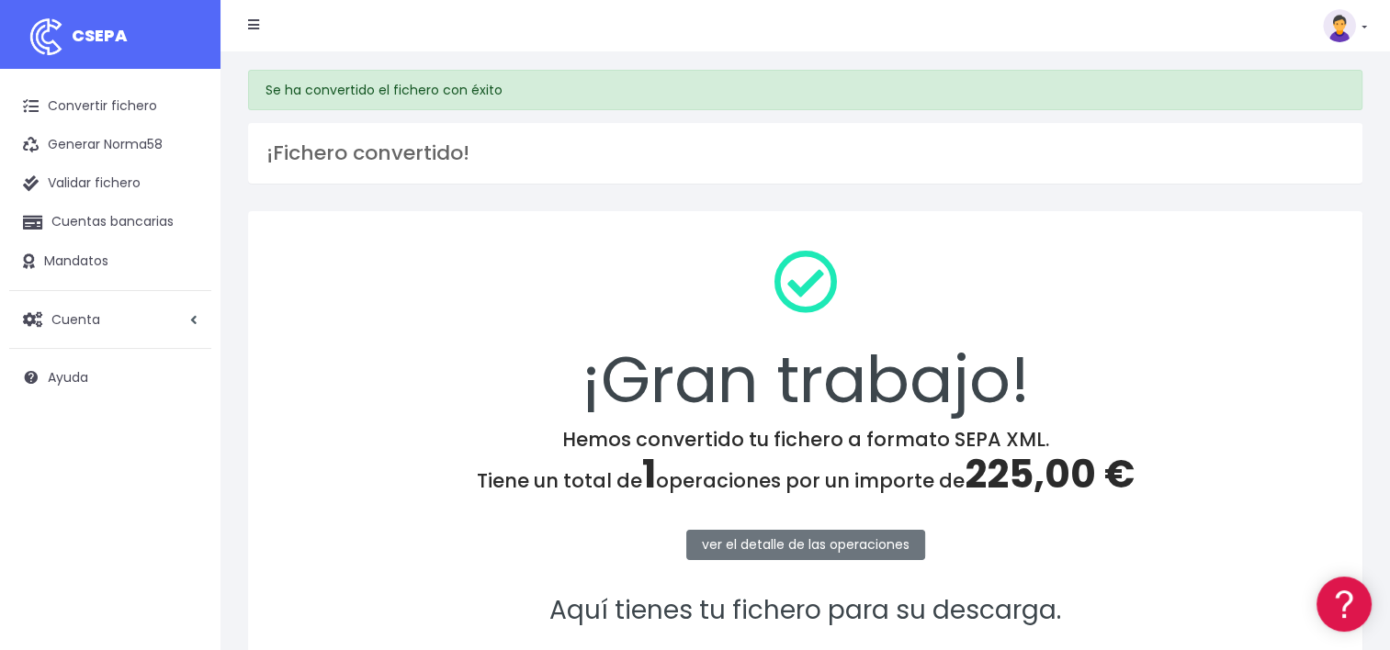
scroll to position [226, 0]
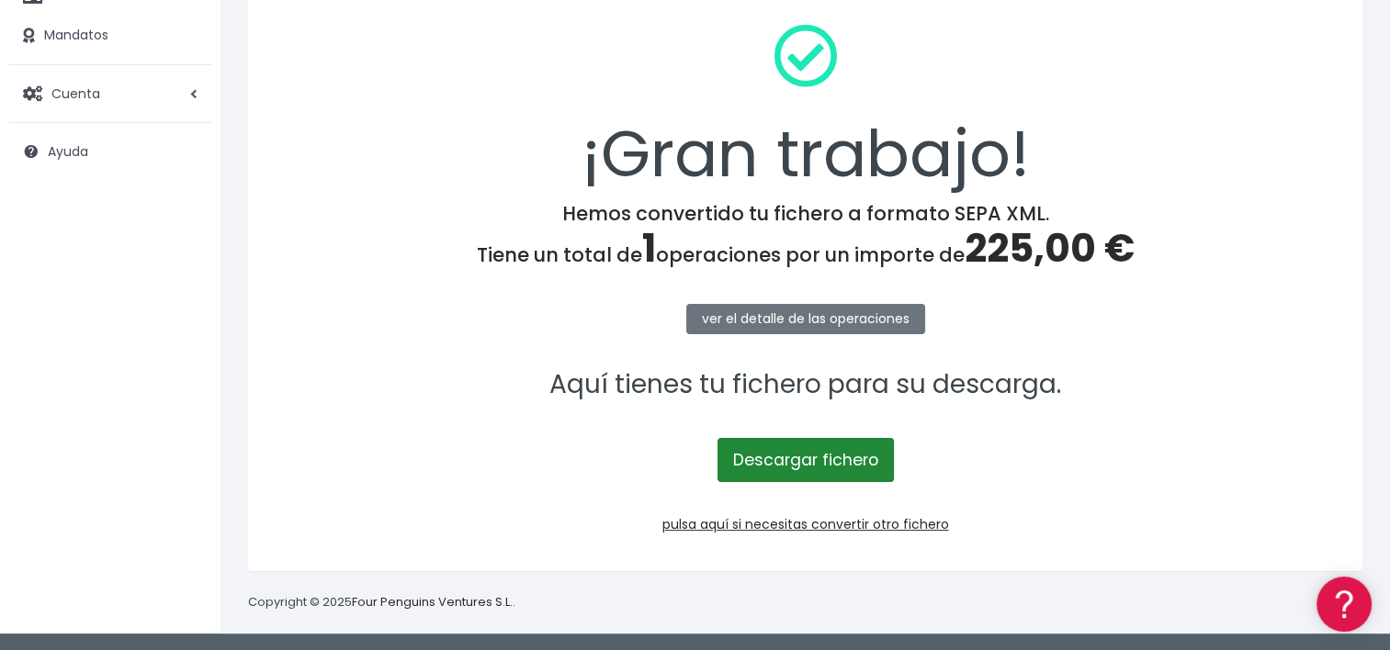
click at [809, 450] on link "Descargar fichero" at bounding box center [805, 460] width 176 height 44
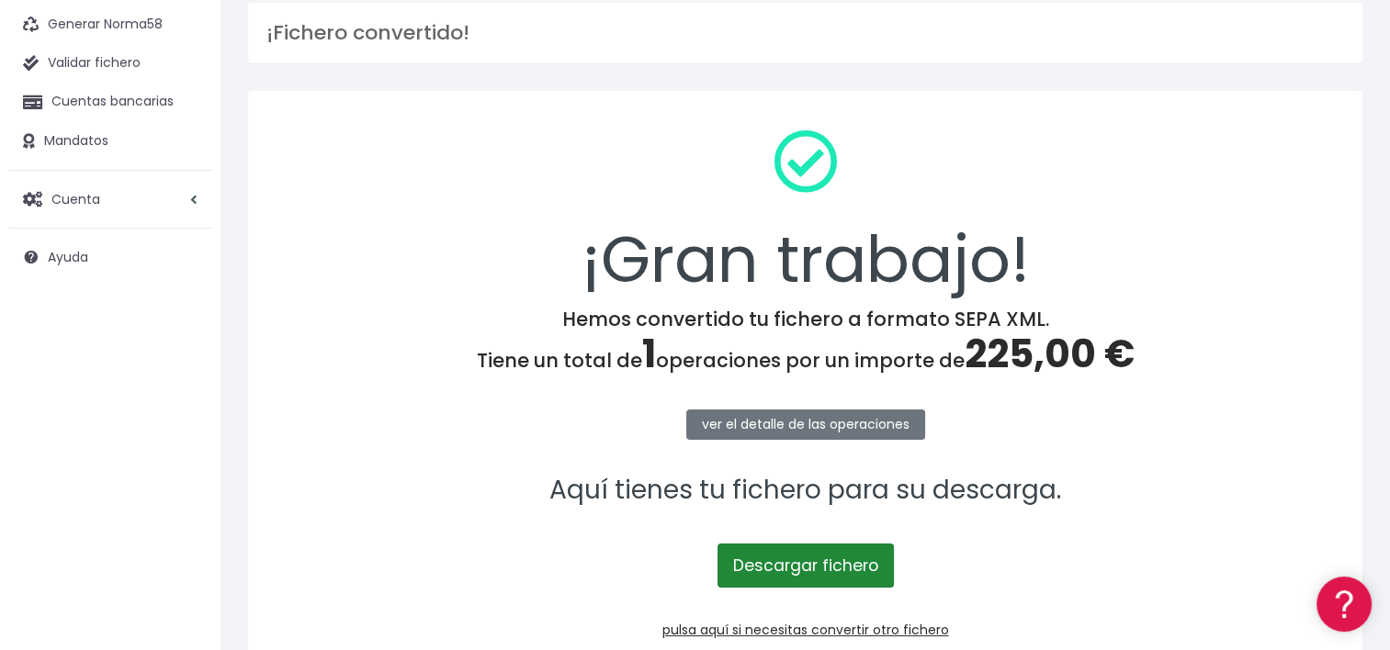
scroll to position [0, 0]
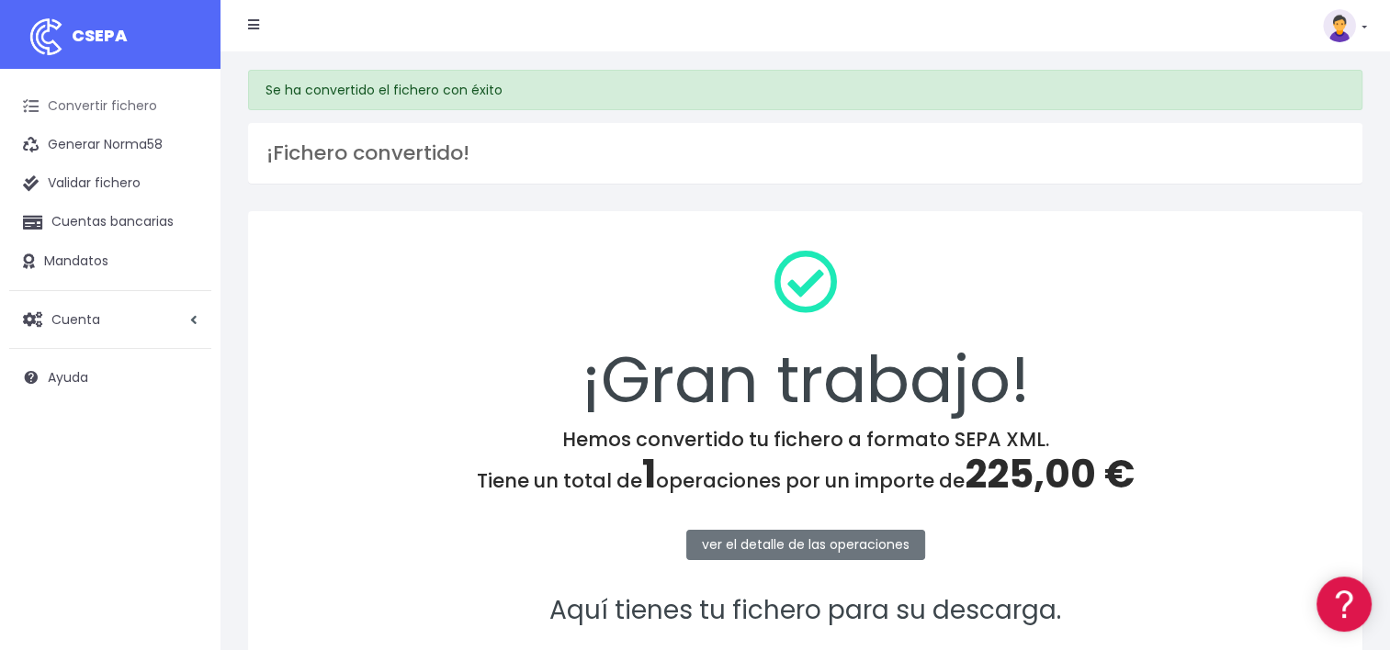
click at [132, 102] on link "Convertir fichero" at bounding box center [110, 106] width 202 height 39
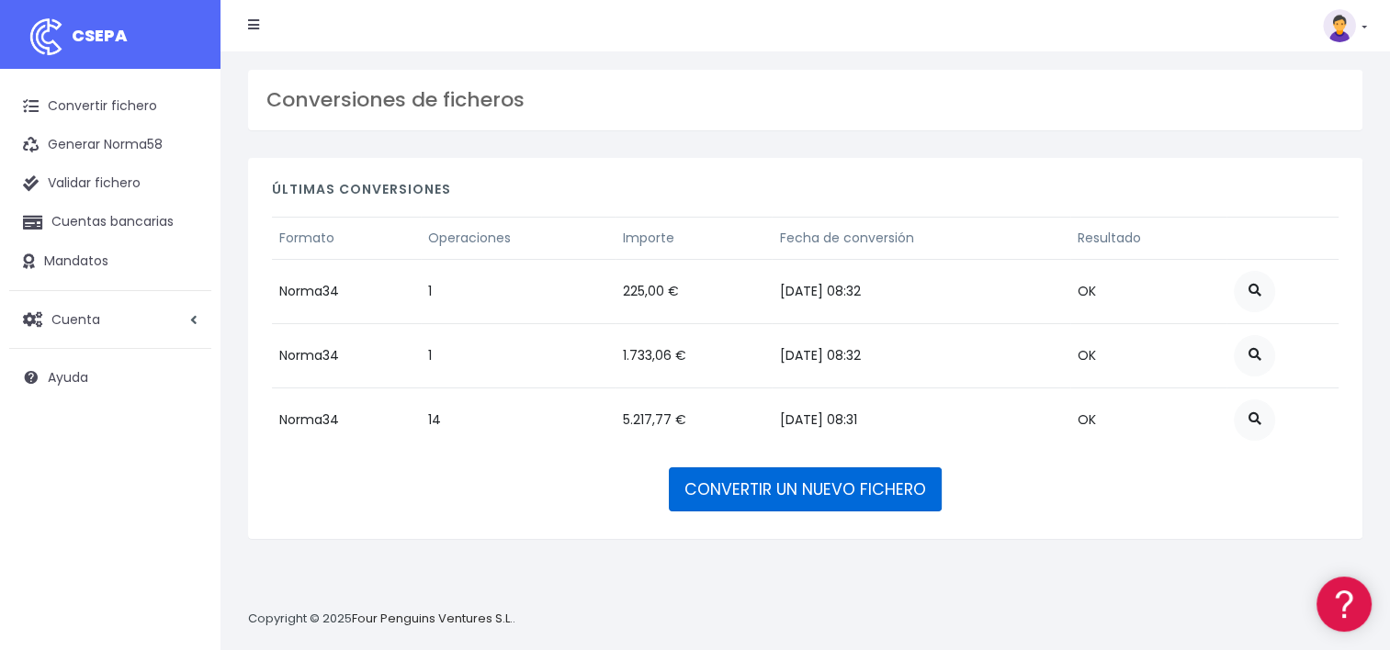
click at [801, 490] on link "CONVERTIR UN NUEVO FICHERO" at bounding box center [805, 490] width 273 height 44
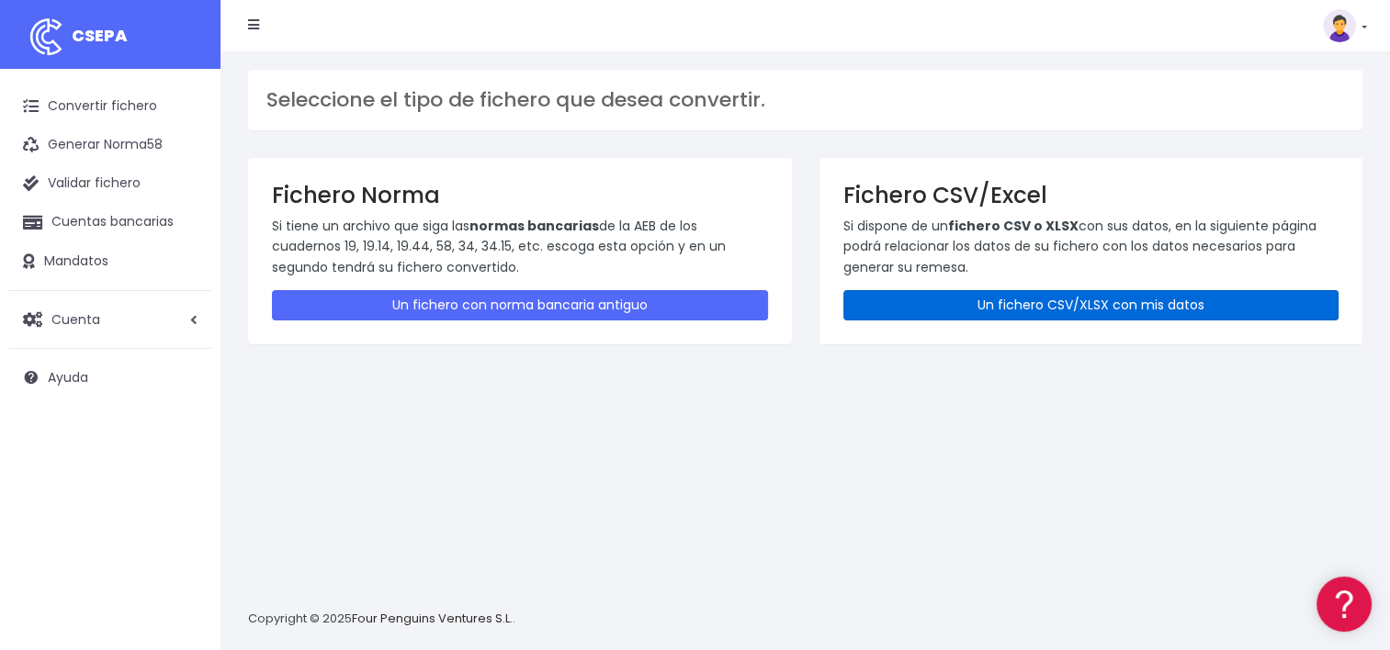
click at [959, 301] on link "Un fichero CSV/XLSX con mis datos" at bounding box center [1091, 305] width 496 height 30
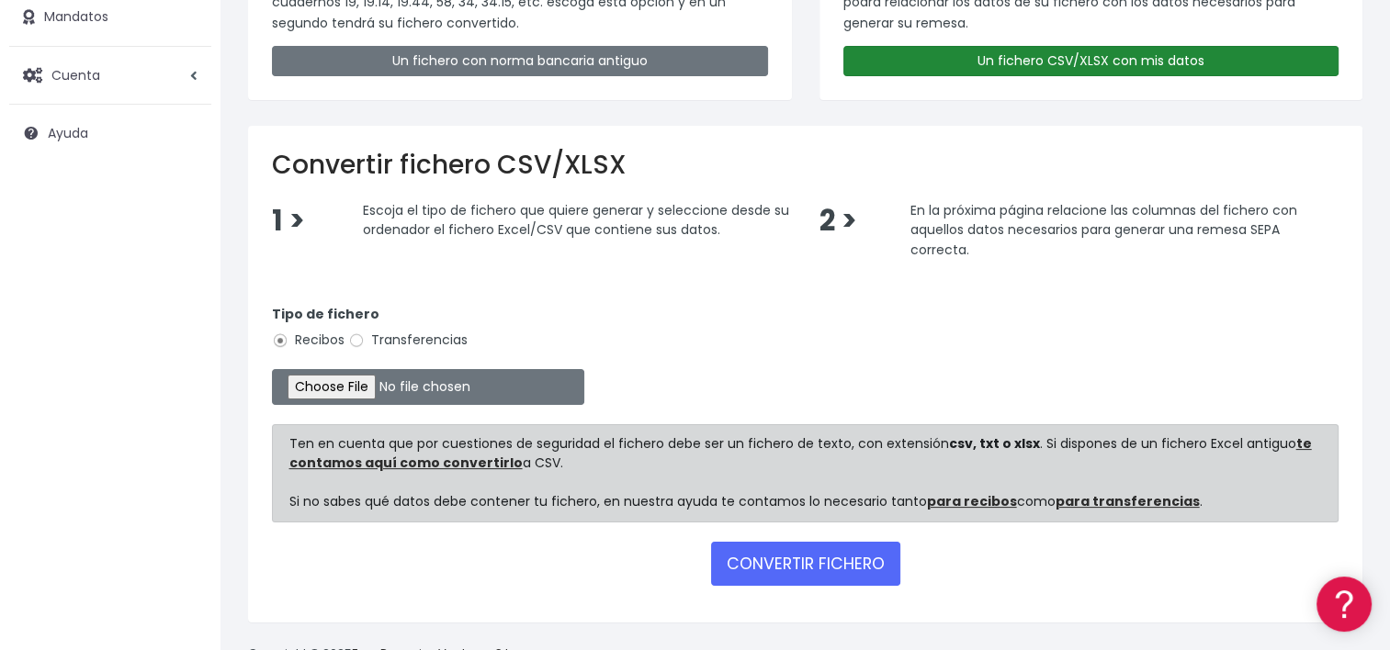
scroll to position [276, 0]
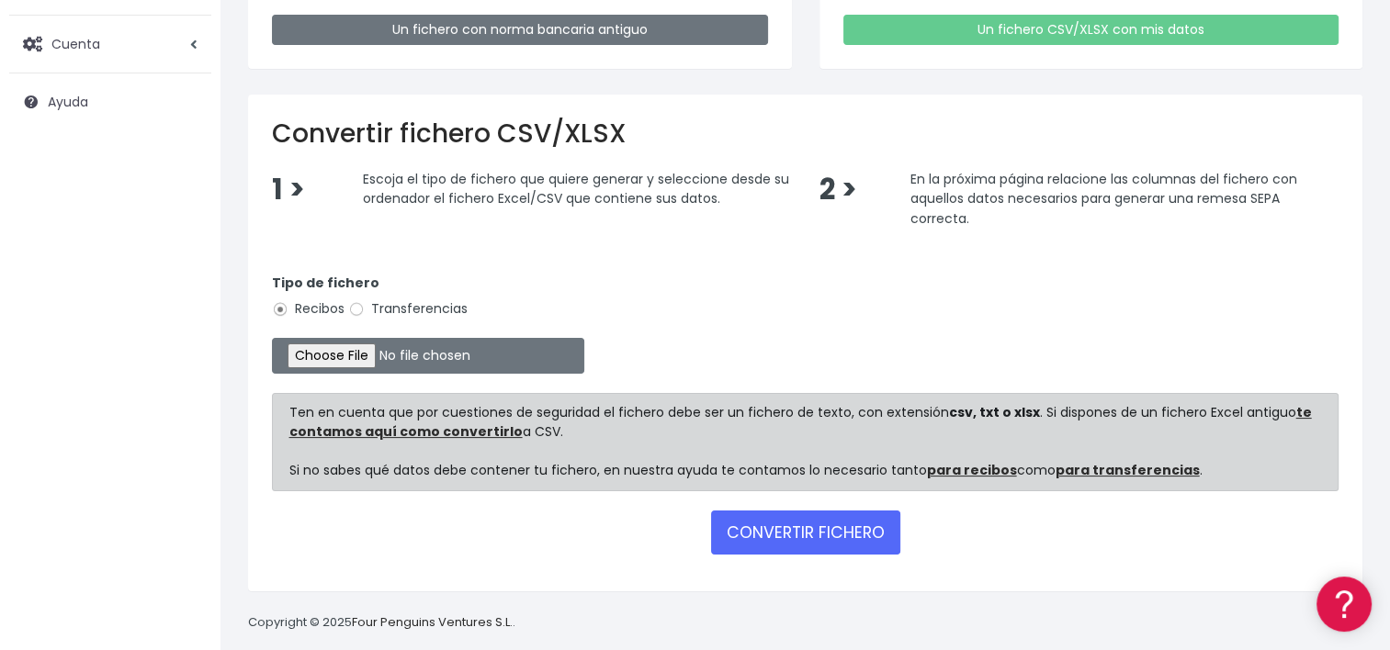
click at [399, 305] on label "Transferencias" at bounding box center [407, 308] width 119 height 19
click at [365, 305] on input "Transferencias" at bounding box center [356, 309] width 17 height 17
radio input "true"
click at [361, 352] on input "file" at bounding box center [428, 356] width 312 height 36
type input "C:\fakepath\2025.10.15_0554_ViajesW2MSA.csv"
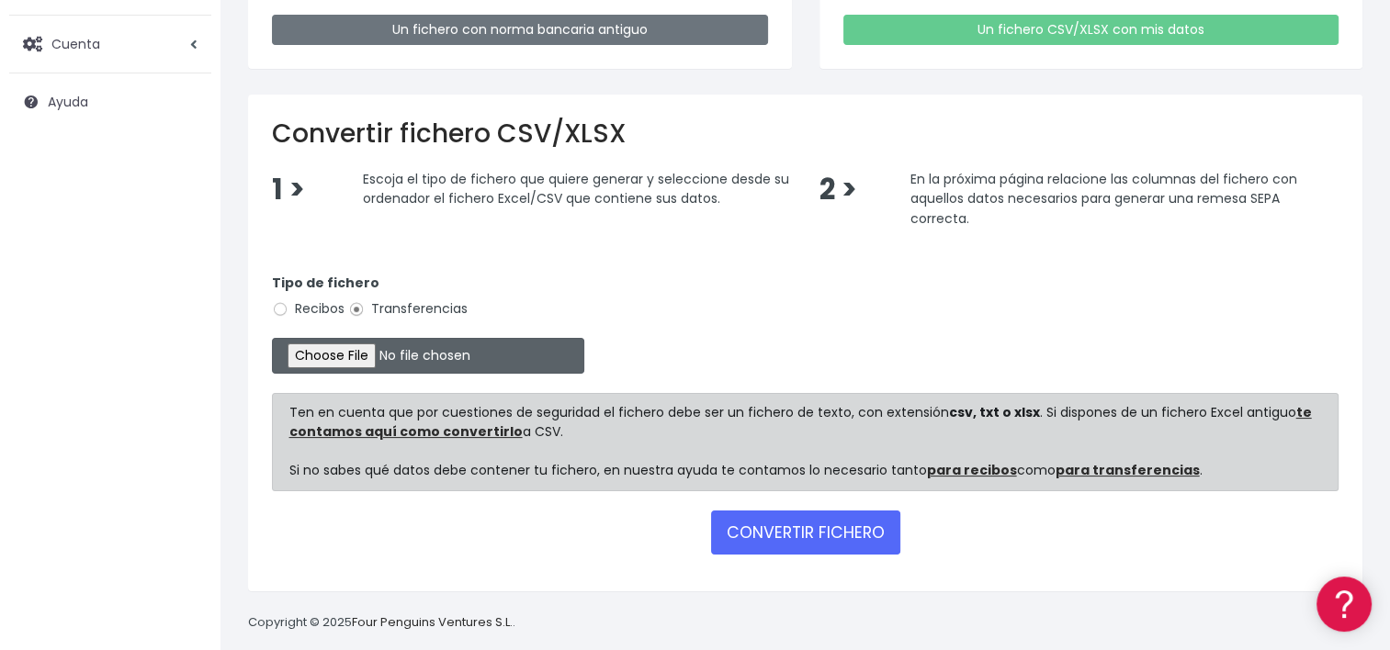
scroll to position [294, 0]
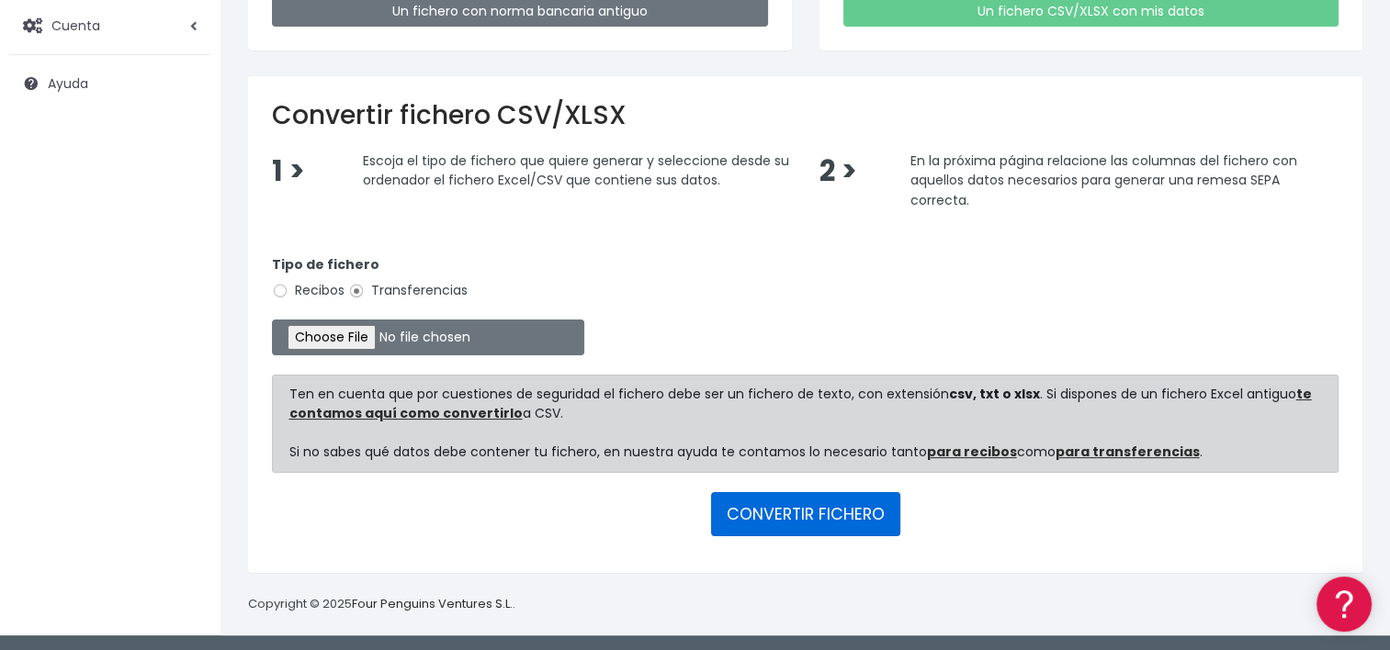
click at [841, 522] on button "CONVERTIR FICHERO" at bounding box center [805, 514] width 189 height 44
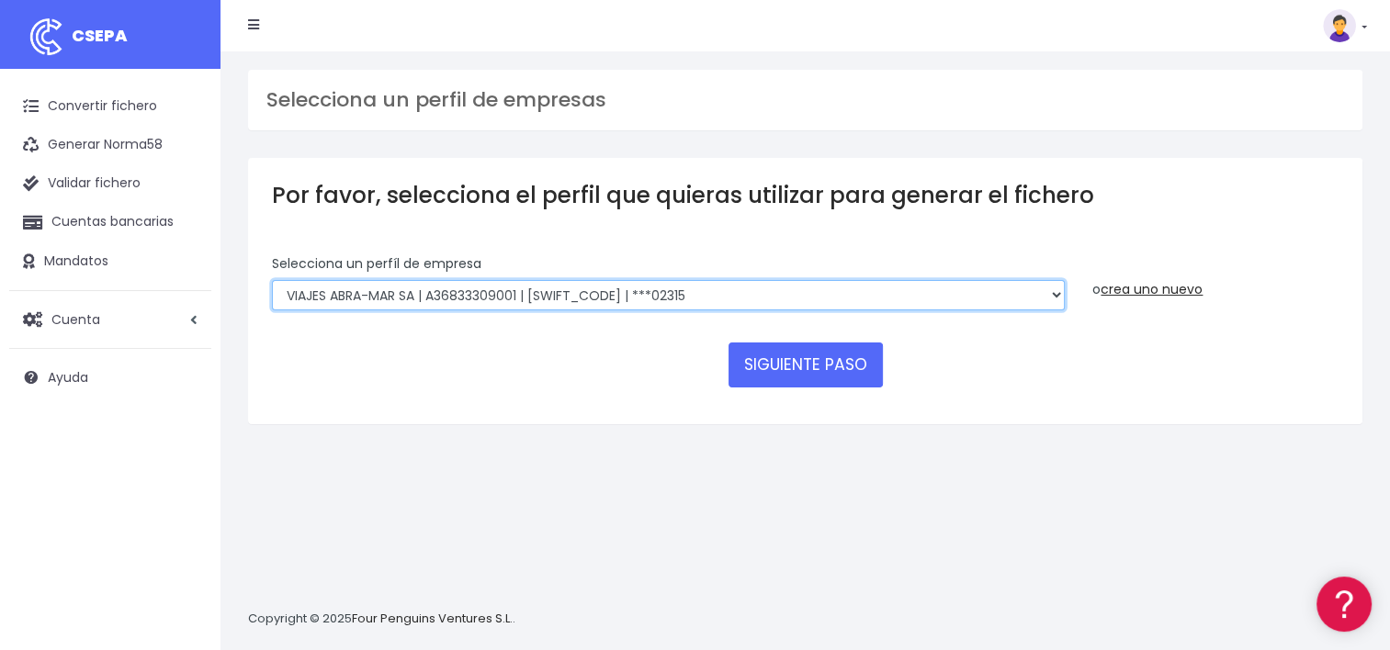
click at [875, 288] on select "World 2 Meet SLU | B62880992001 | BSABESBBXXX | ***97721 WORLD2MEET,S.L.U | B62…" at bounding box center [668, 295] width 793 height 31
select select "1750"
click at [272, 280] on select "World 2 Meet SLU | B62880992001 | BSABESBBXXX | ***97721 WORLD2MEET,S.L.U | B62…" at bounding box center [668, 295] width 793 height 31
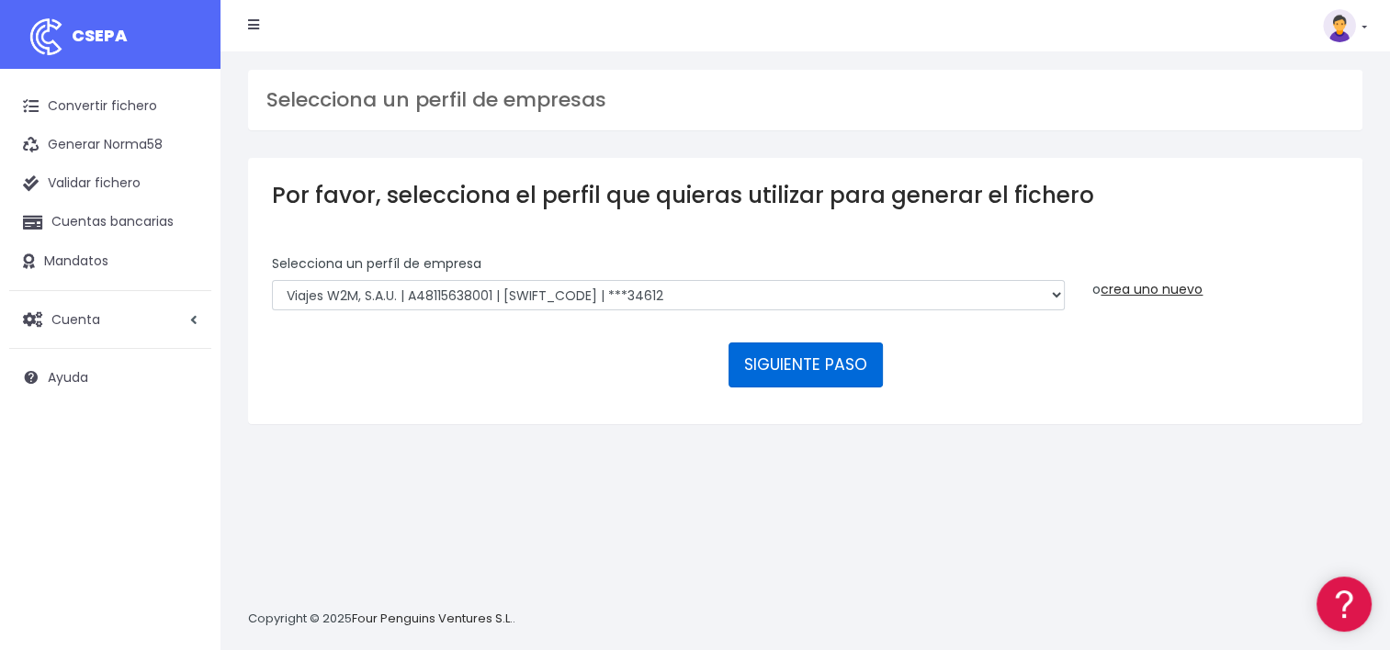
drag, startPoint x: 789, startPoint y: 367, endPoint x: 971, endPoint y: 389, distance: 183.1
click at [789, 367] on button "SIGUIENTE PASO" at bounding box center [805, 365] width 154 height 44
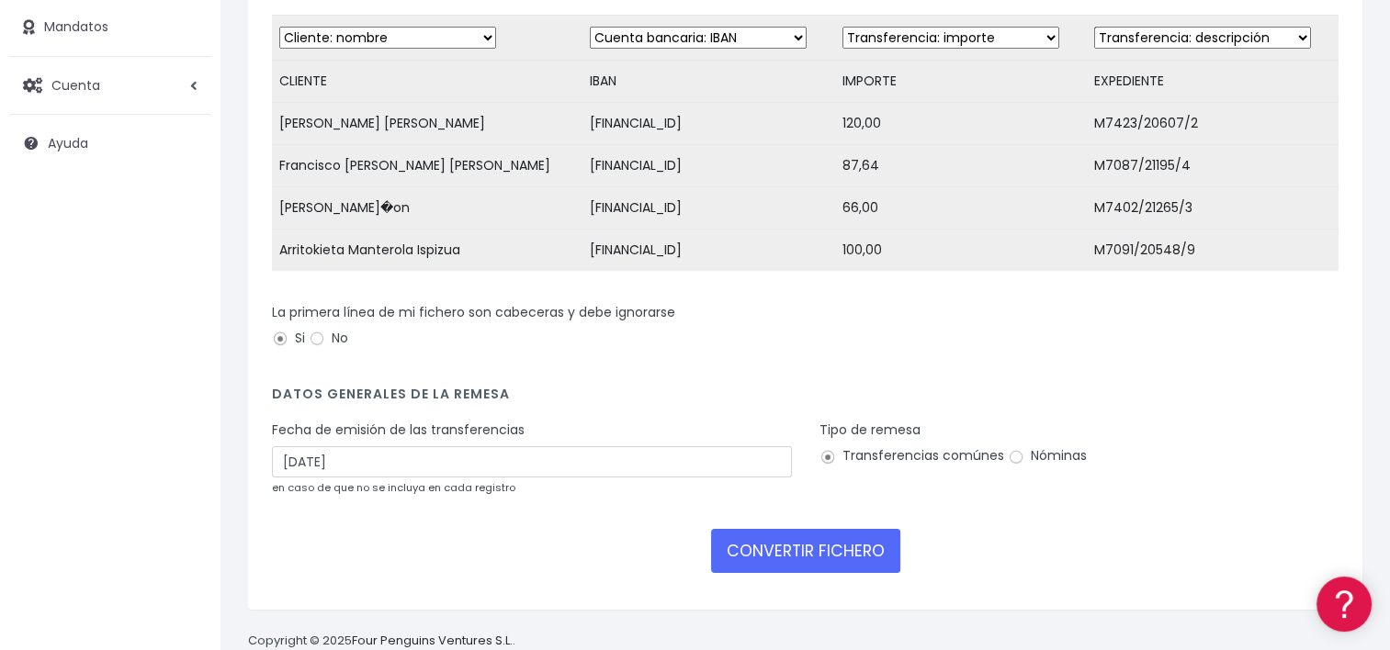
scroll to position [276, 0]
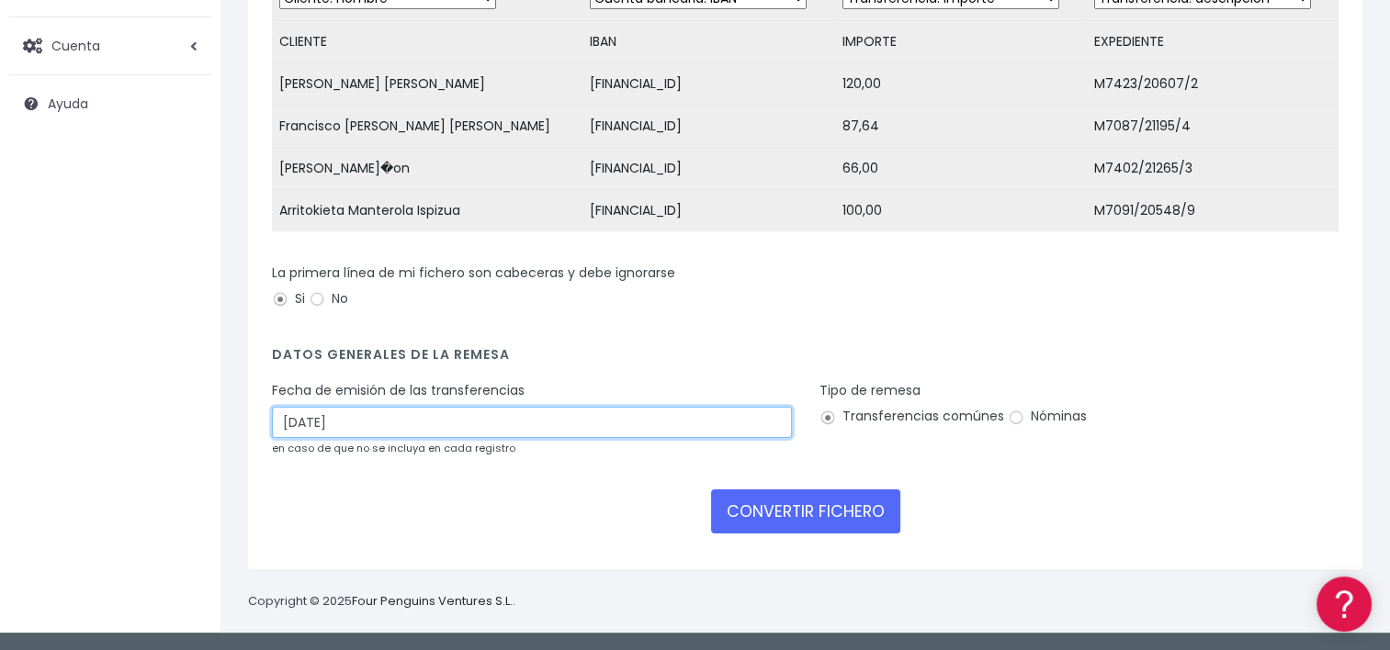
click at [370, 425] on input "[DATE]" at bounding box center [532, 422] width 520 height 31
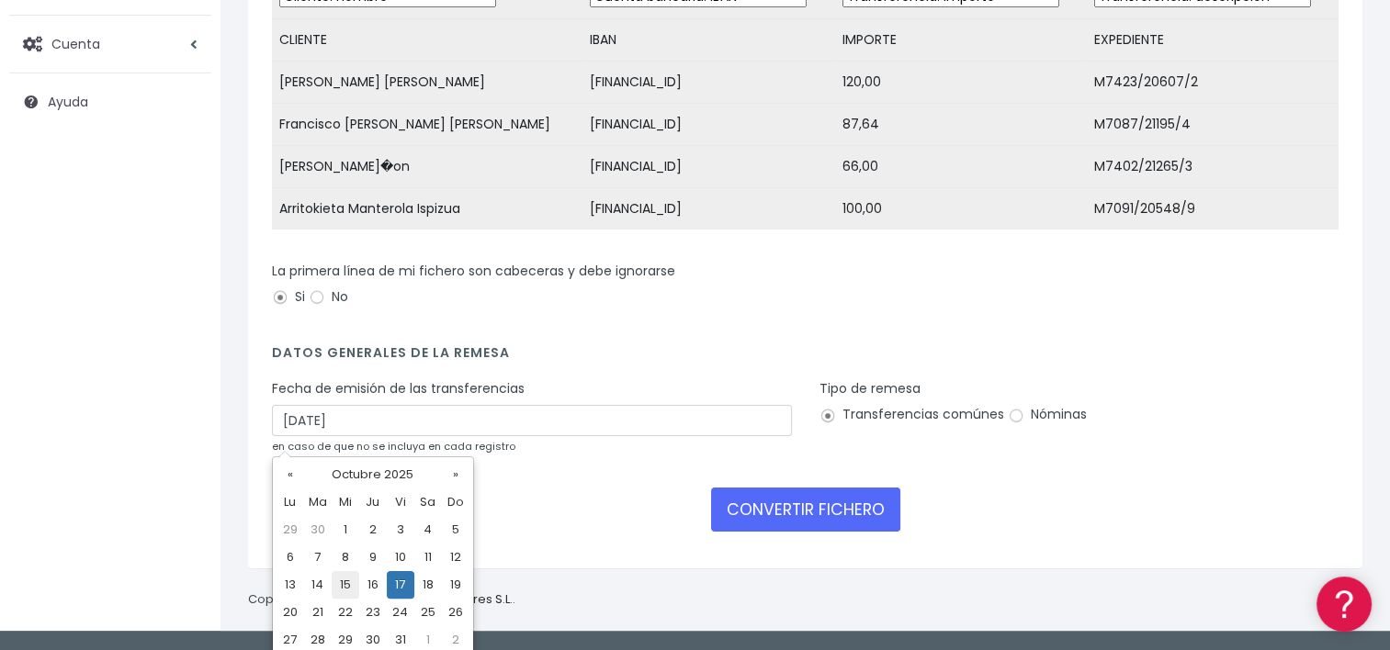
click at [356, 577] on td "15" at bounding box center [346, 585] width 28 height 28
type input "[DATE]"
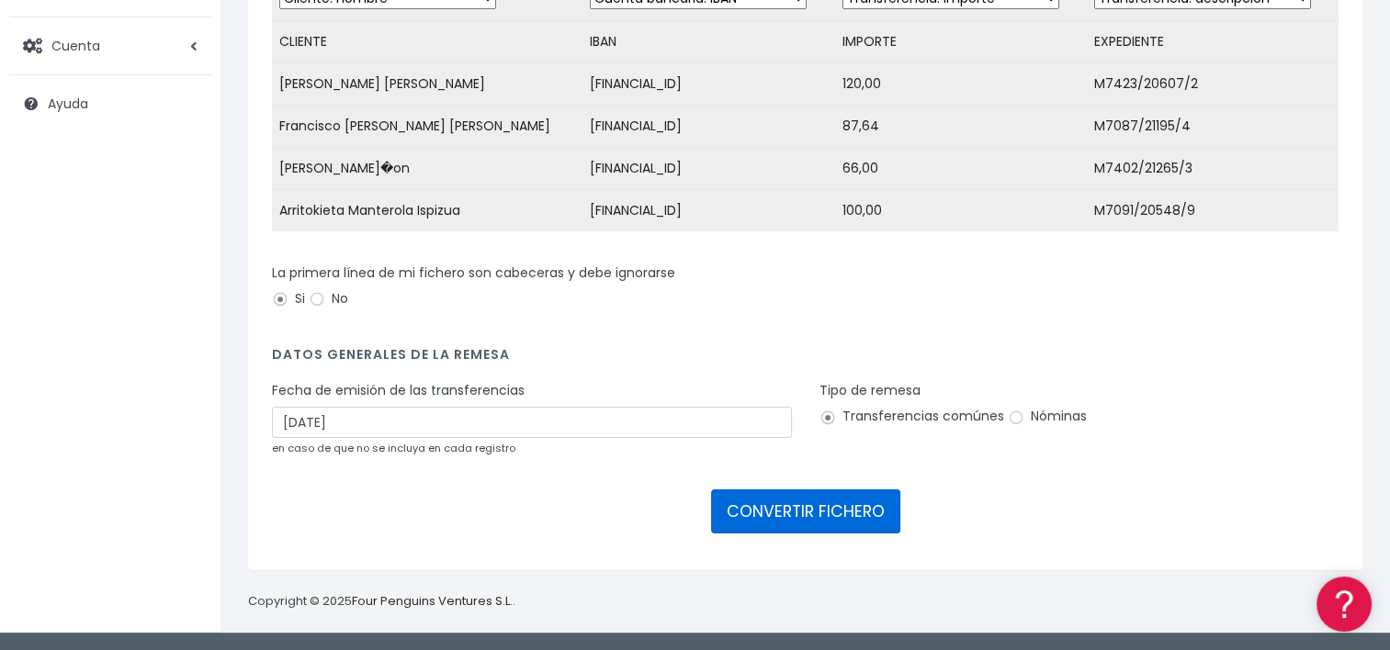
click at [839, 525] on button "CONVERTIR FICHERO" at bounding box center [805, 512] width 189 height 44
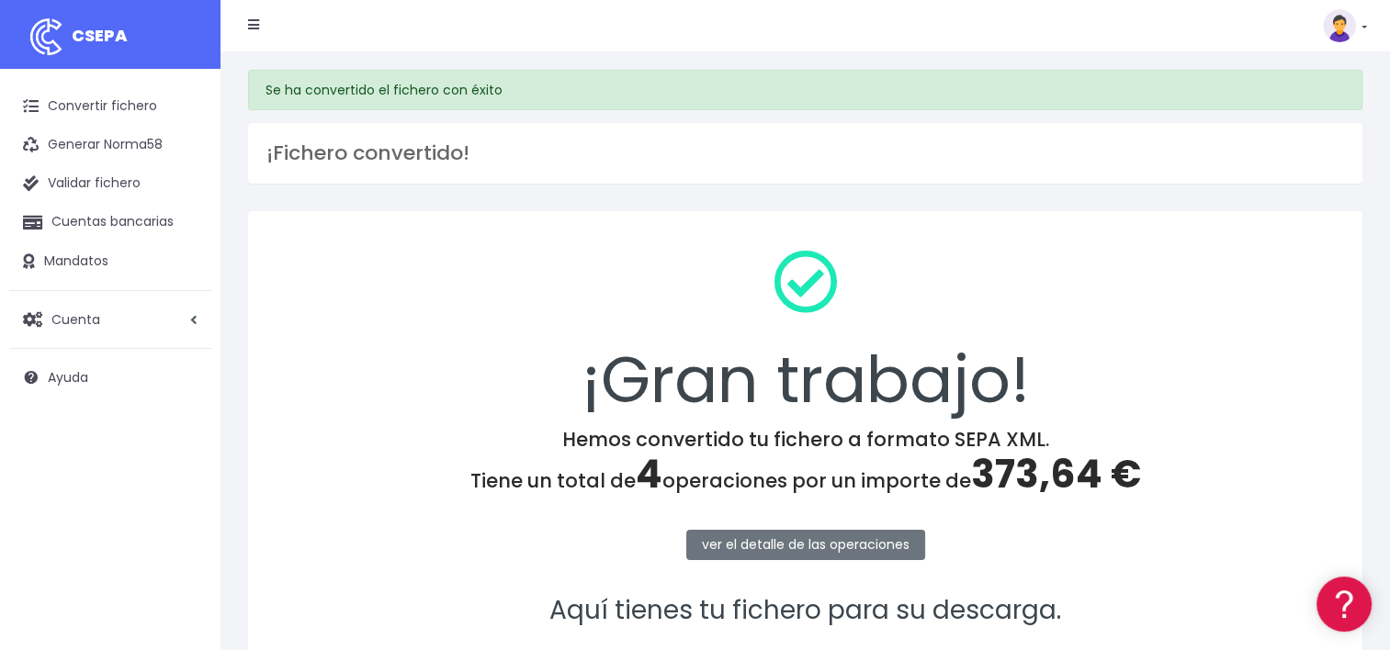
scroll to position [226, 0]
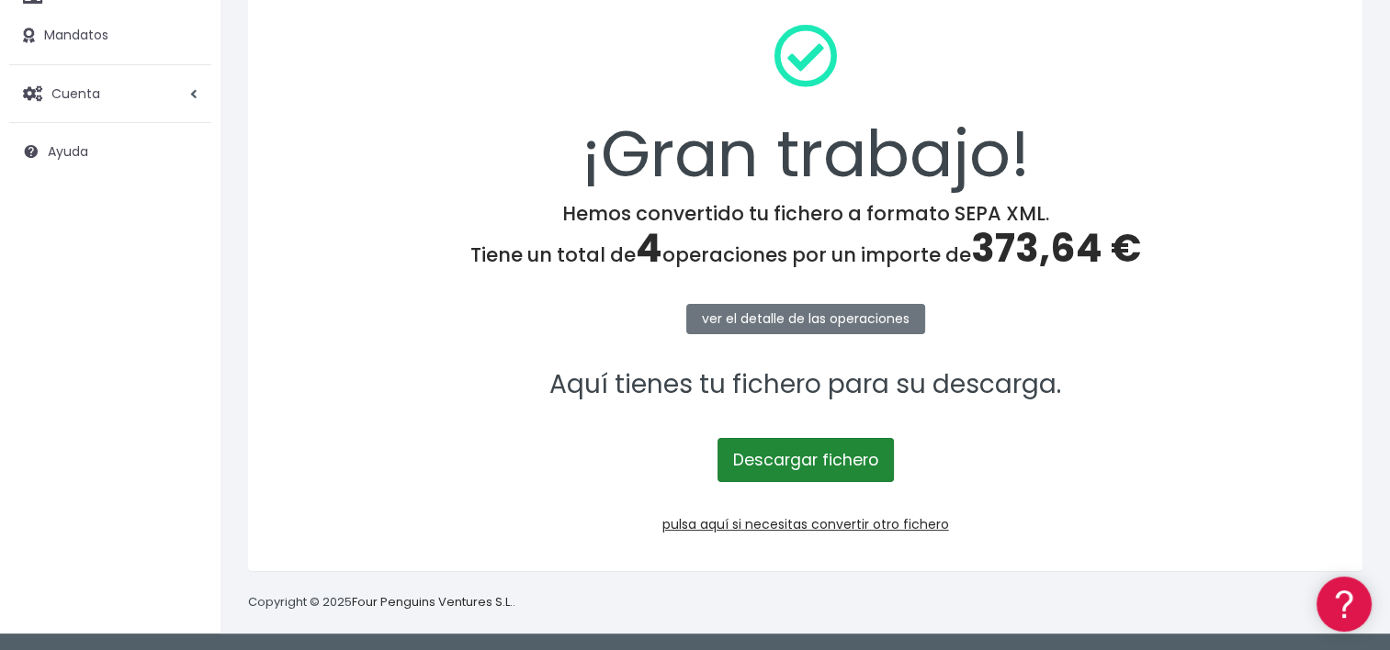
click at [826, 454] on link "Descargar fichero" at bounding box center [805, 460] width 176 height 44
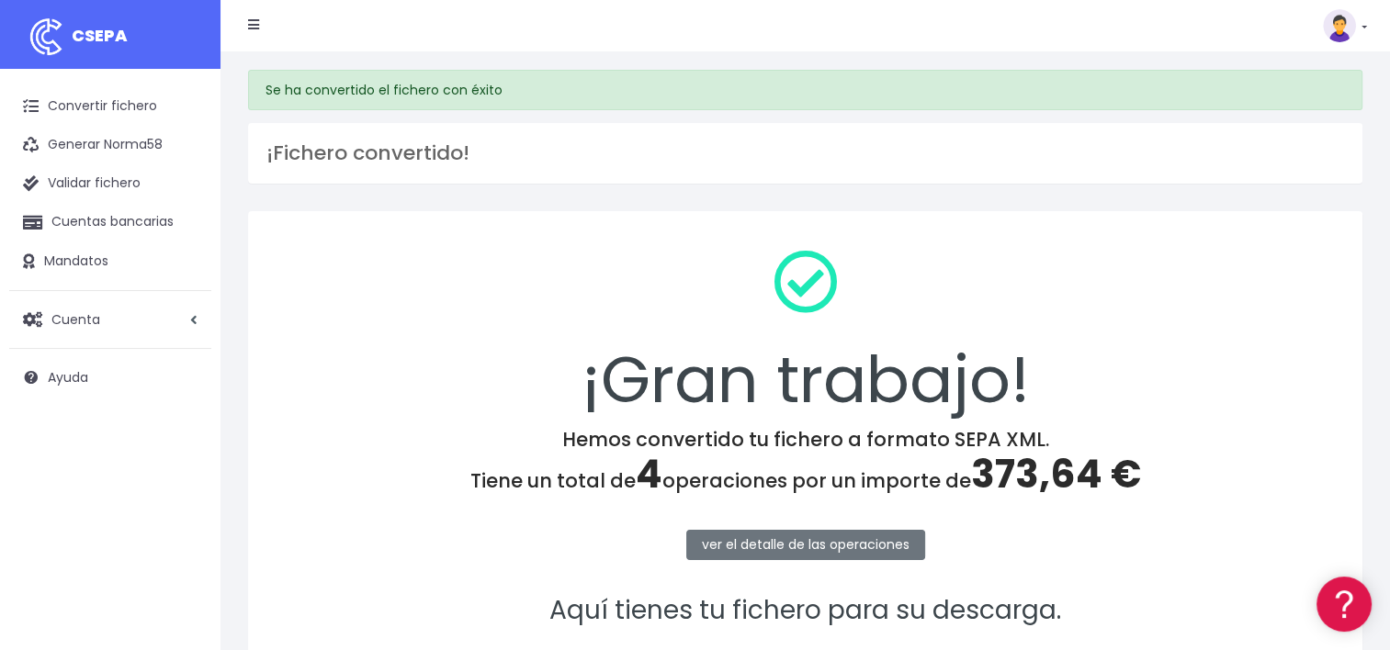
click at [1360, 37] on link at bounding box center [1345, 25] width 44 height 33
click at [1282, 250] on link "Salir" at bounding box center [1302, 255] width 127 height 34
